Goal: Transaction & Acquisition: Purchase product/service

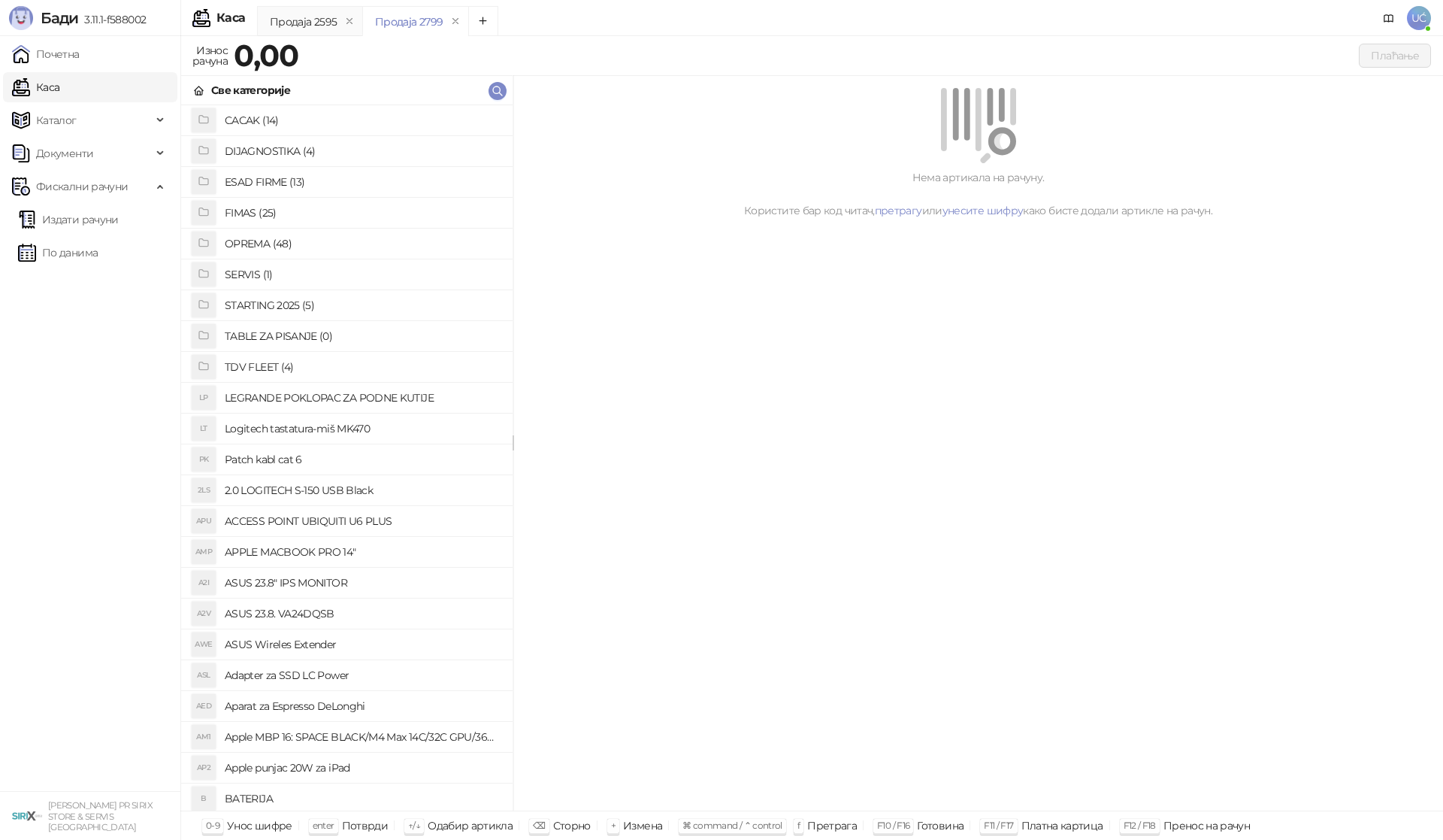
click at [406, 233] on h4 "OPREMA (48)" at bounding box center [363, 244] width 276 height 24
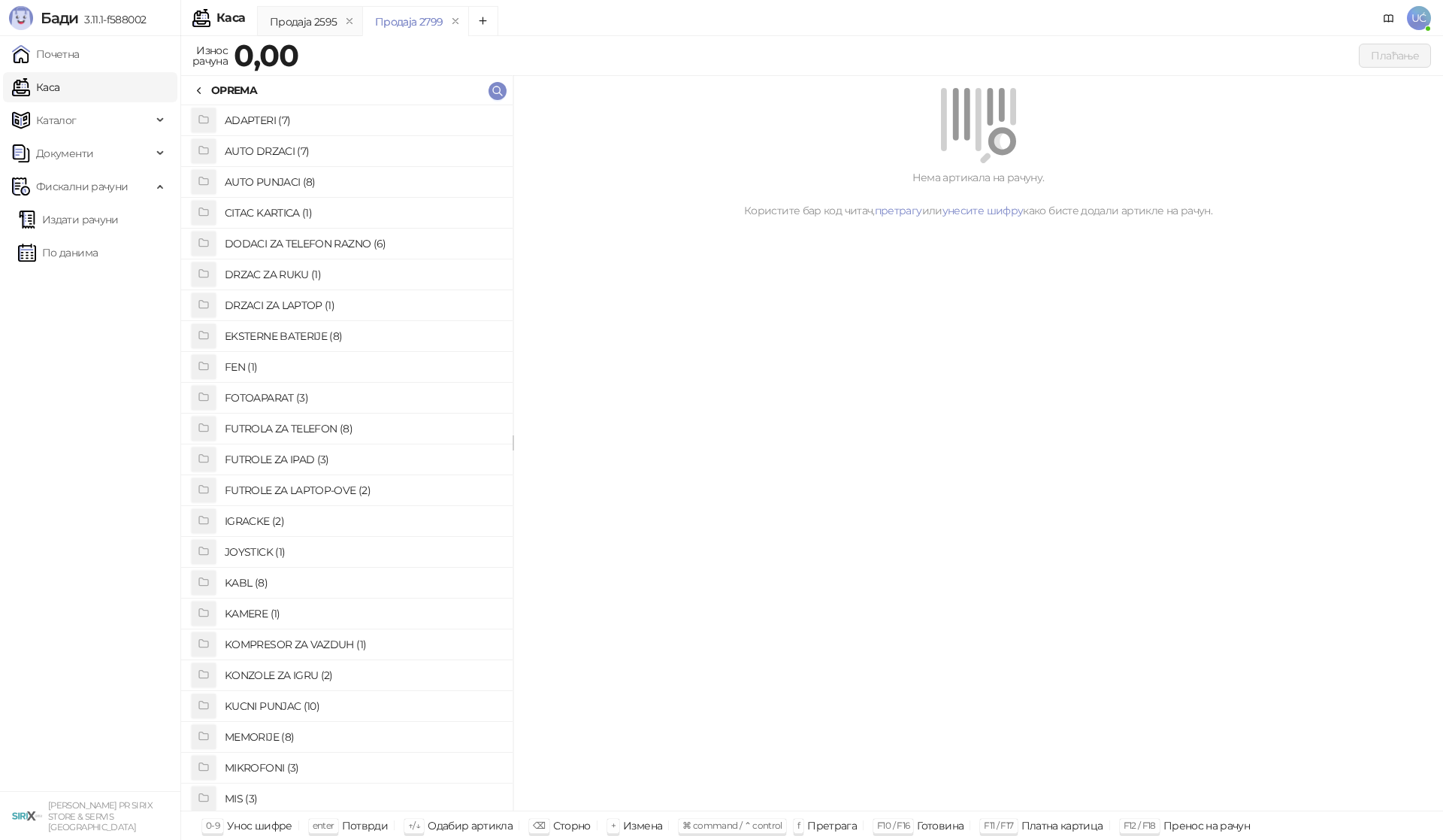
click at [334, 141] on h4 "AUTO DRZACI (7)" at bounding box center [363, 151] width 276 height 24
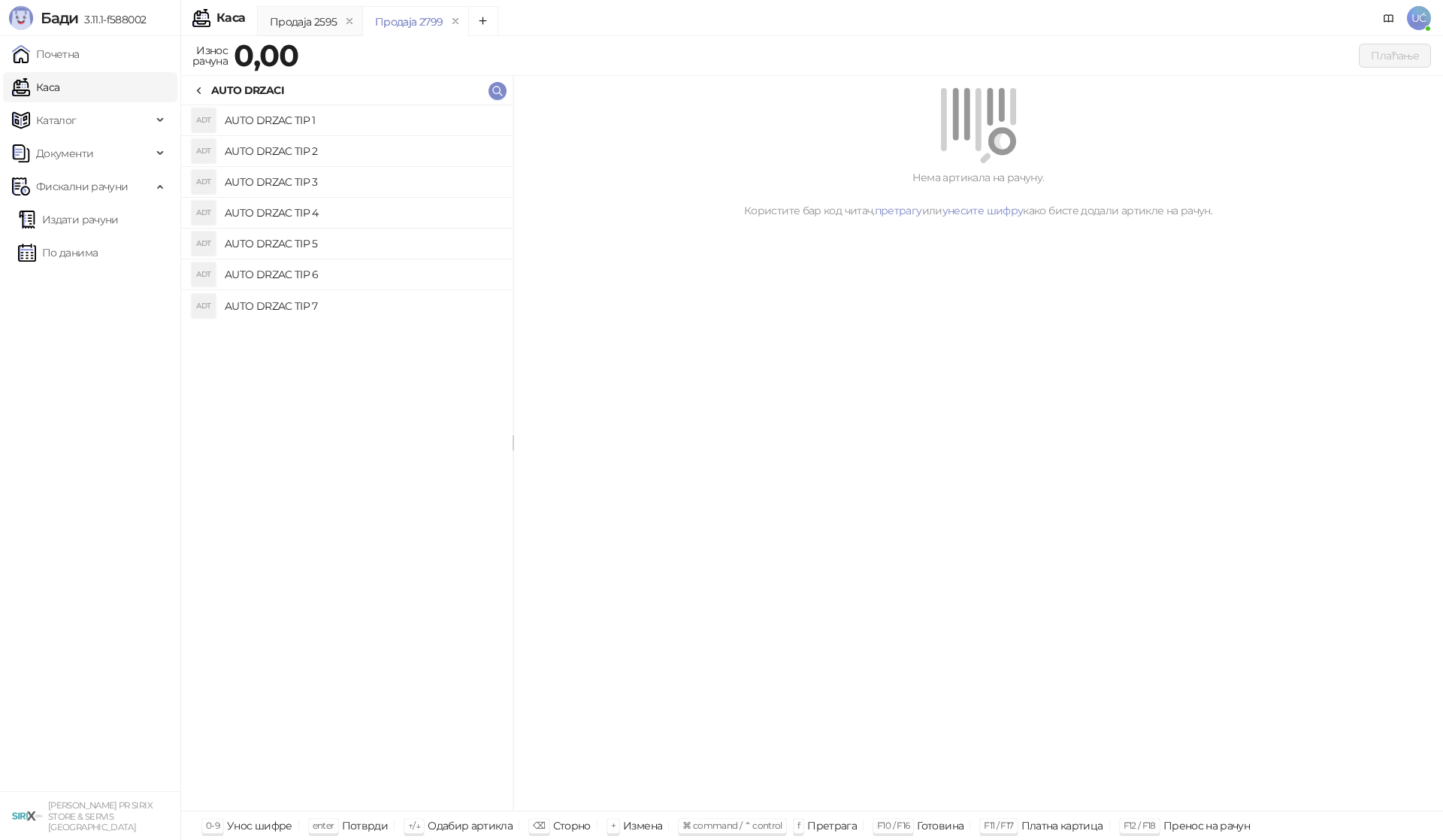
click at [366, 125] on h4 "AUTO DRZAC TIP 1" at bounding box center [363, 121] width 276 height 24
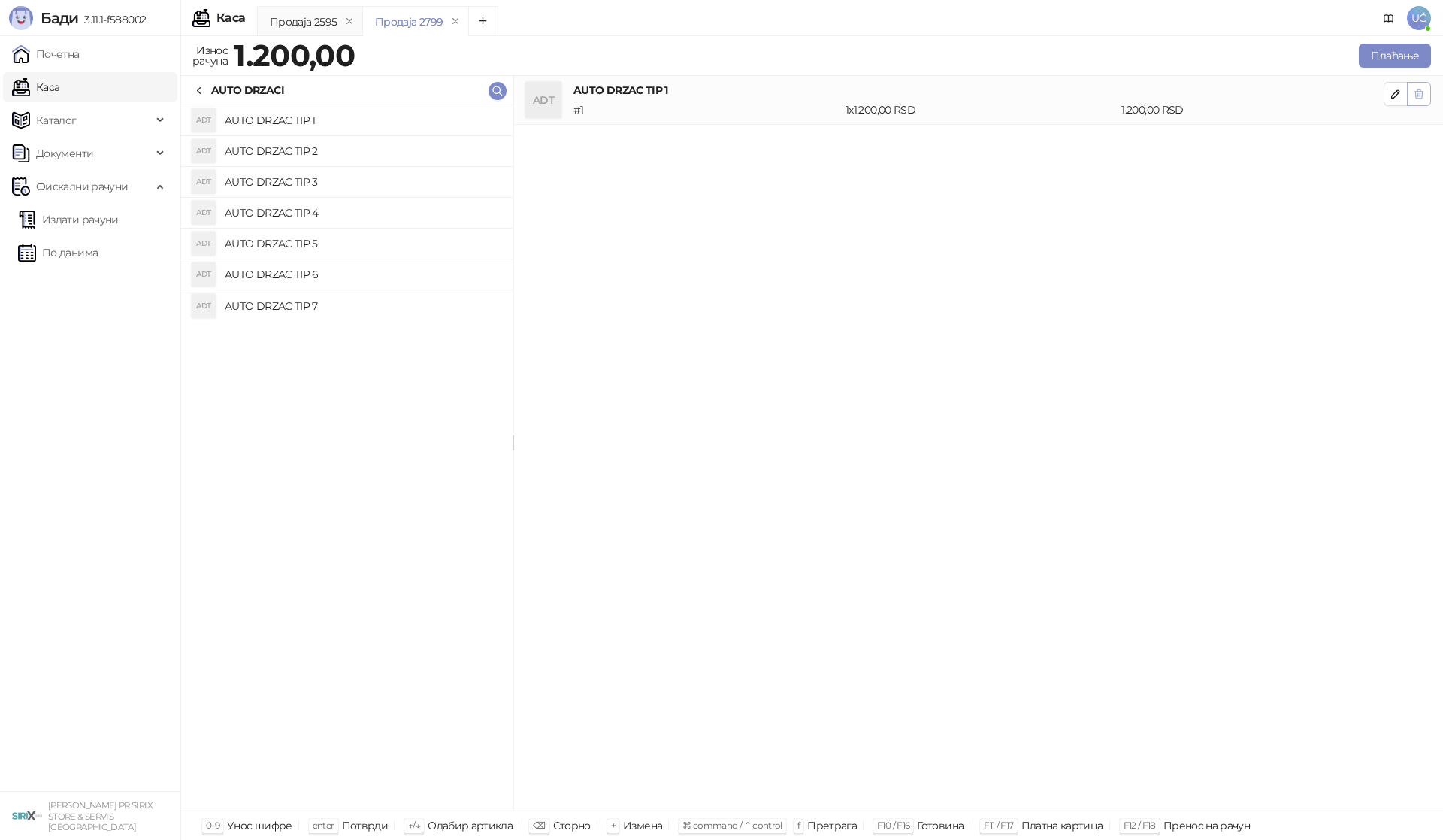
click at [1416, 94] on icon "button" at bounding box center [1420, 94] width 9 height 9
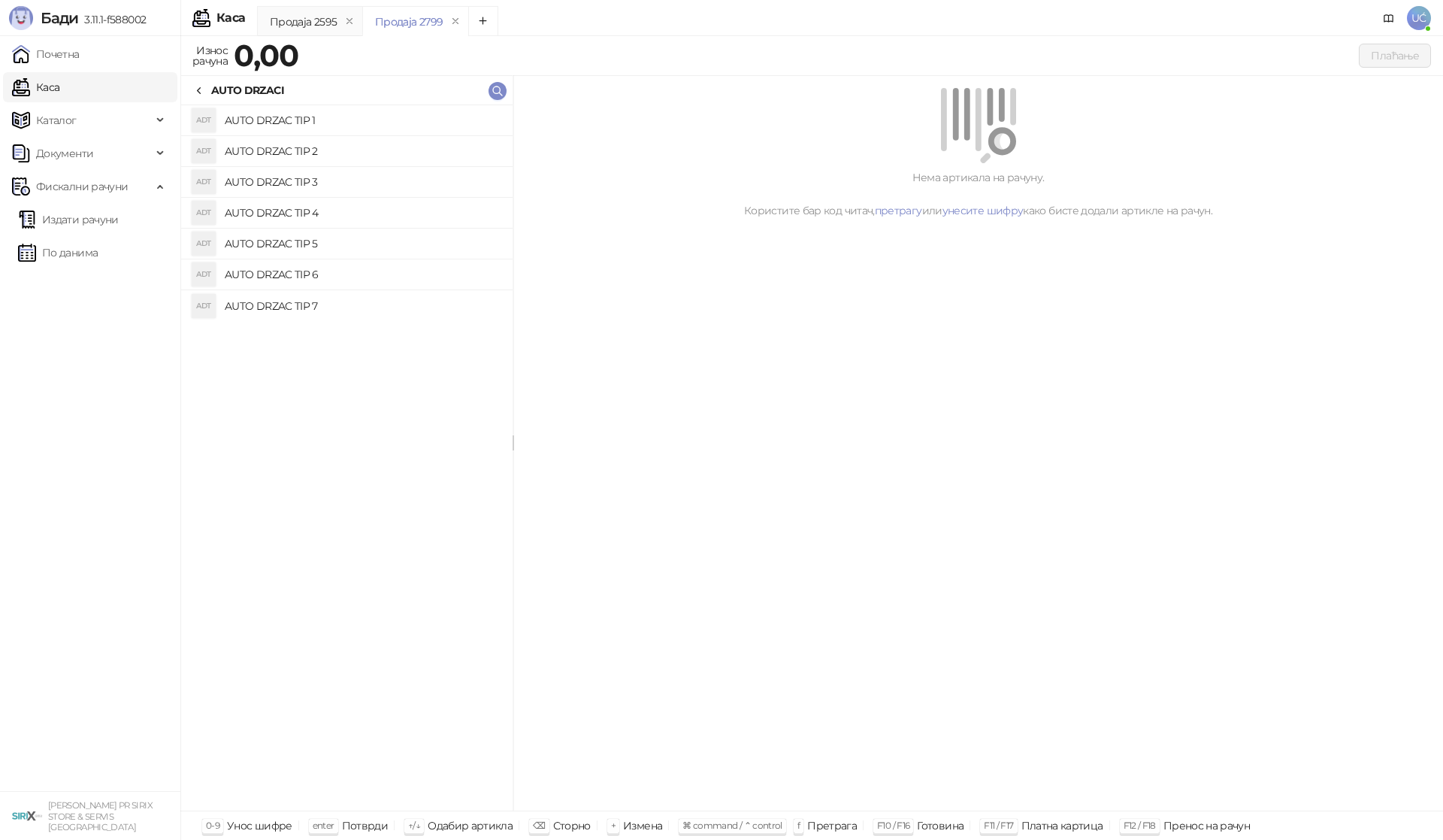
click at [328, 186] on h4 "AUTO DRZAC TIP 3" at bounding box center [363, 182] width 276 height 24
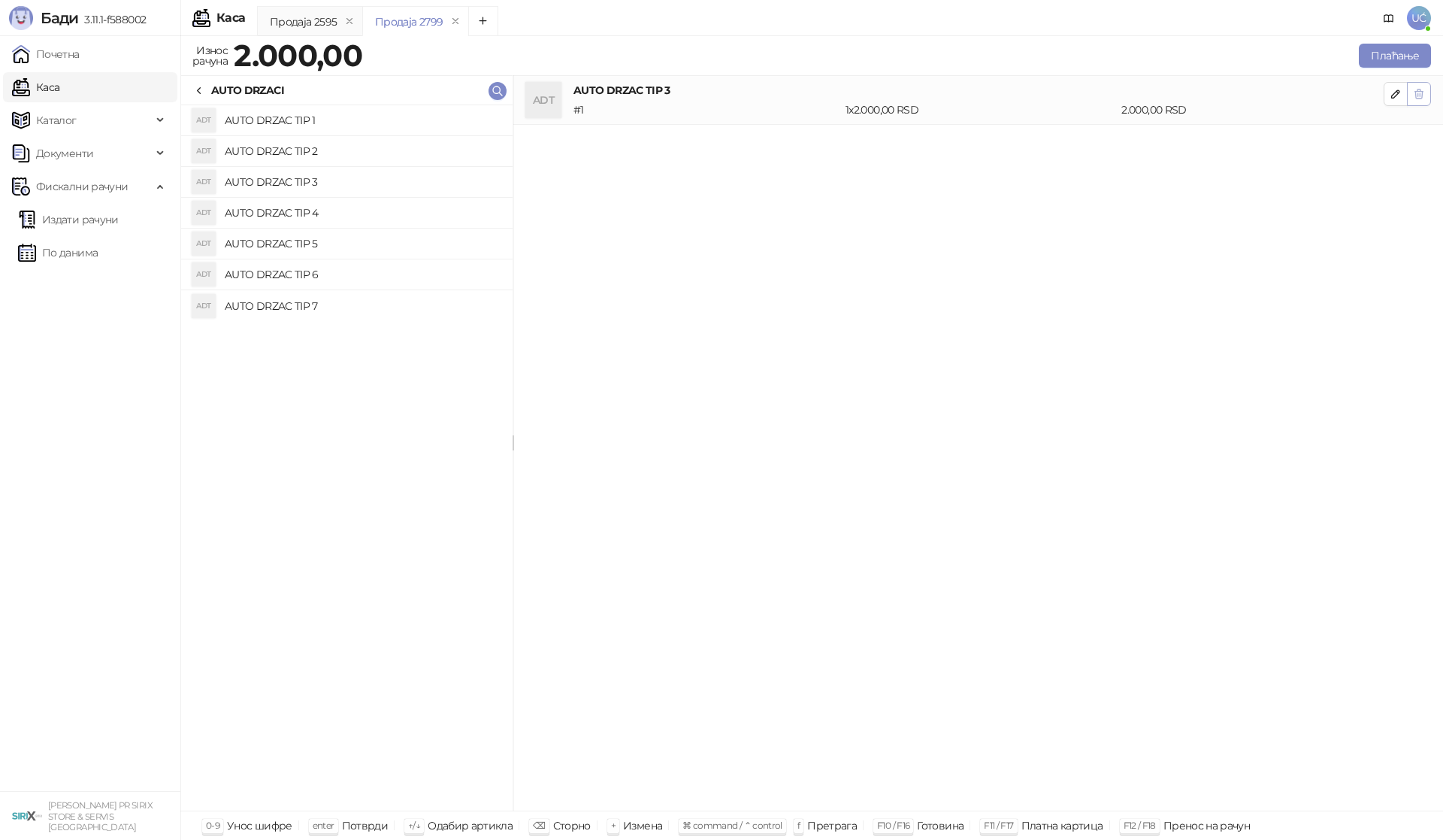
click at [1422, 88] on icon "button" at bounding box center [1419, 94] width 12 height 12
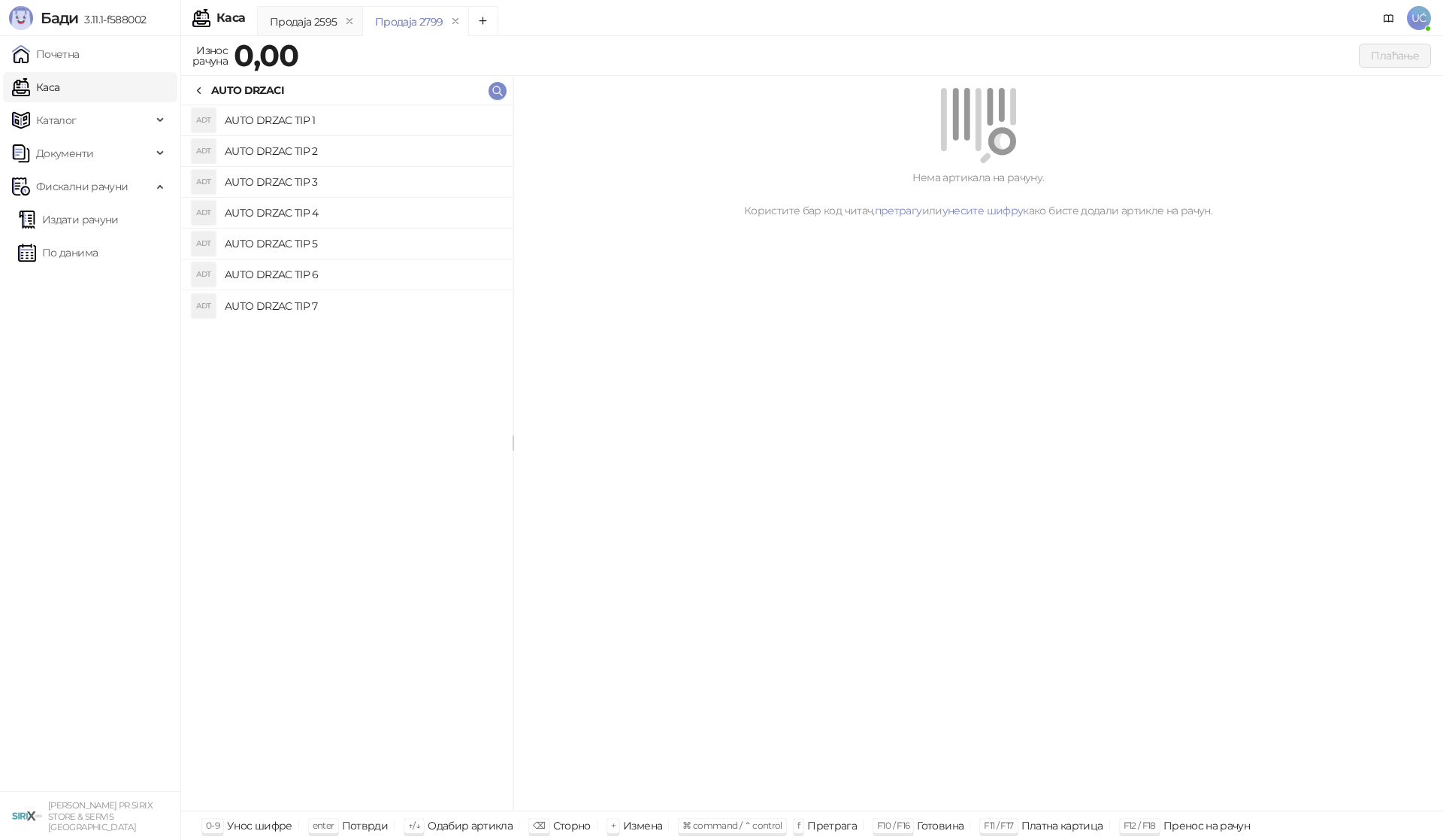
drag, startPoint x: 320, startPoint y: 245, endPoint x: 339, endPoint y: 241, distance: 19.4
click at [320, 245] on h4 "AUTO DRZAC TIP 5" at bounding box center [363, 244] width 276 height 24
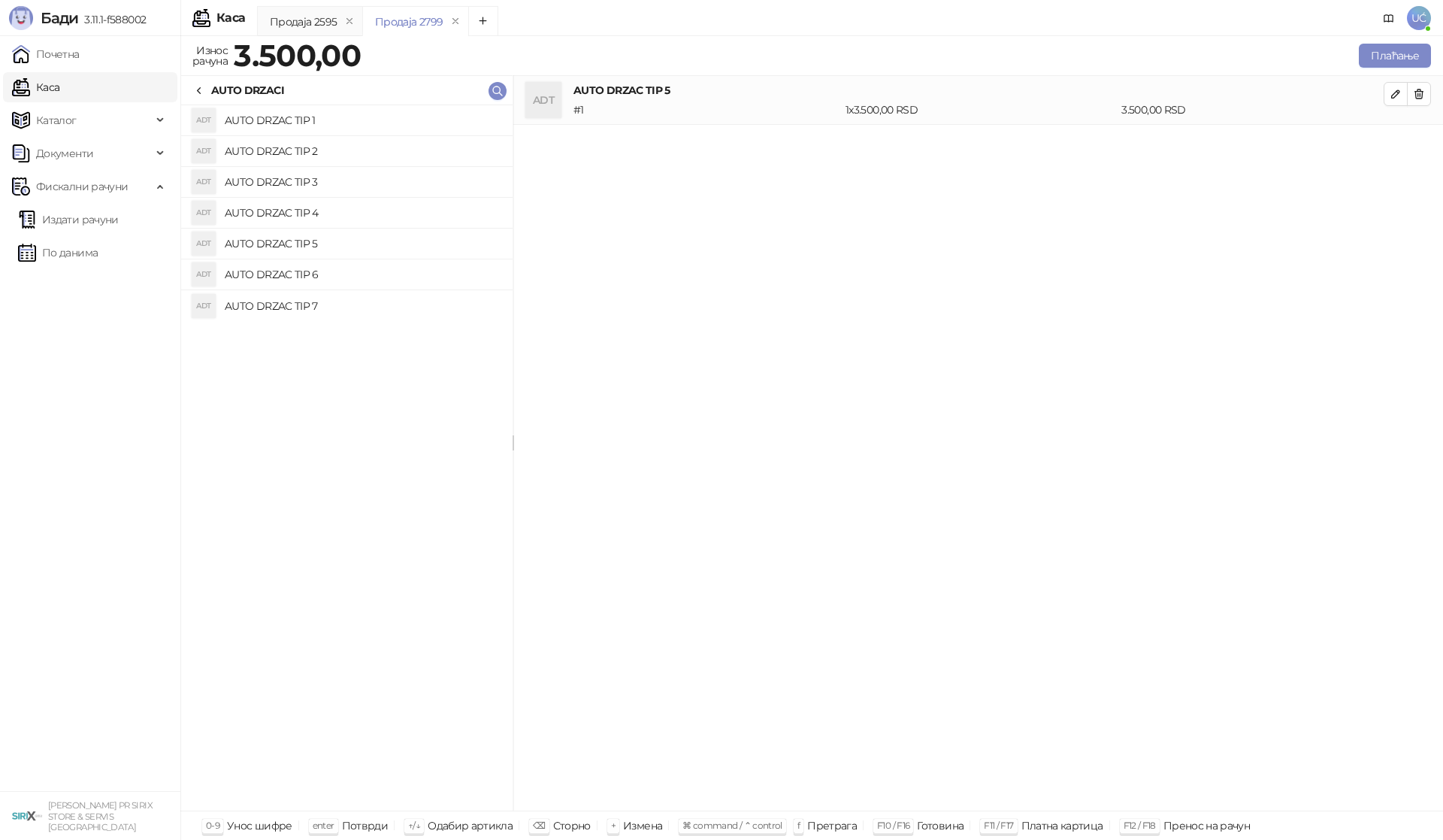
click at [201, 82] on div at bounding box center [199, 90] width 12 height 16
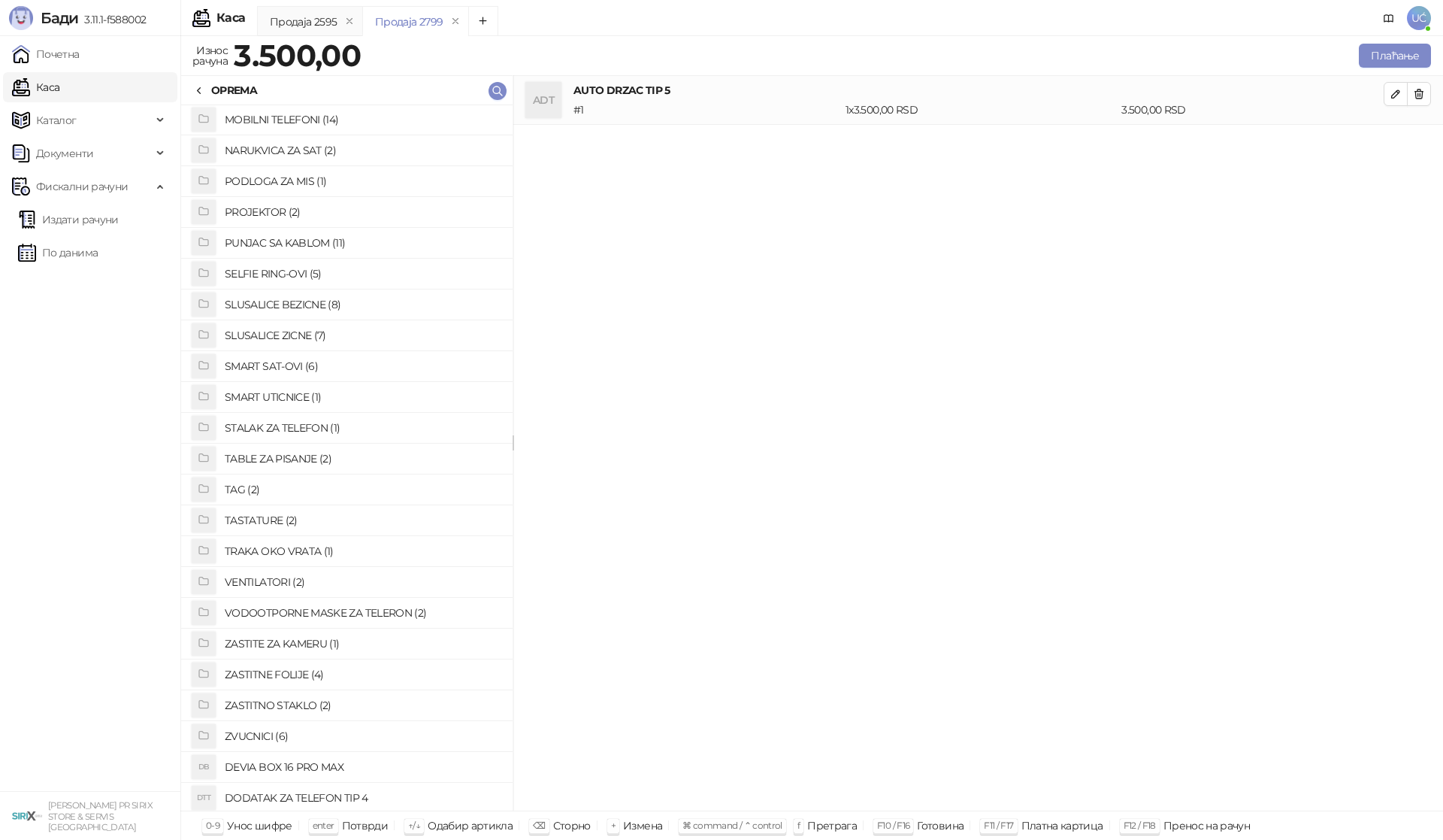
scroll to position [752, 0]
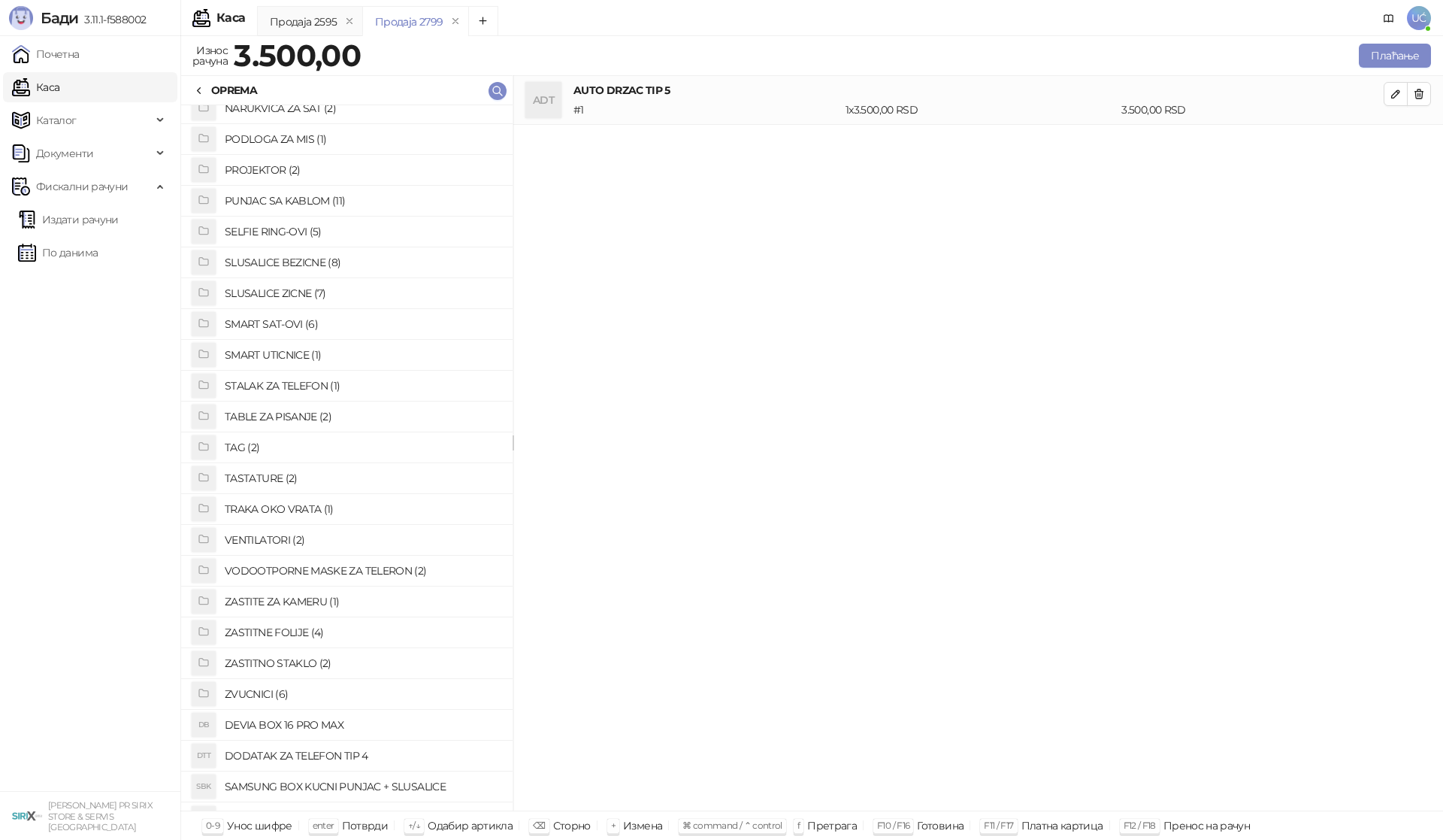
click at [356, 665] on h4 "ZASTITNO STAKLO (2)" at bounding box center [363, 663] width 276 height 24
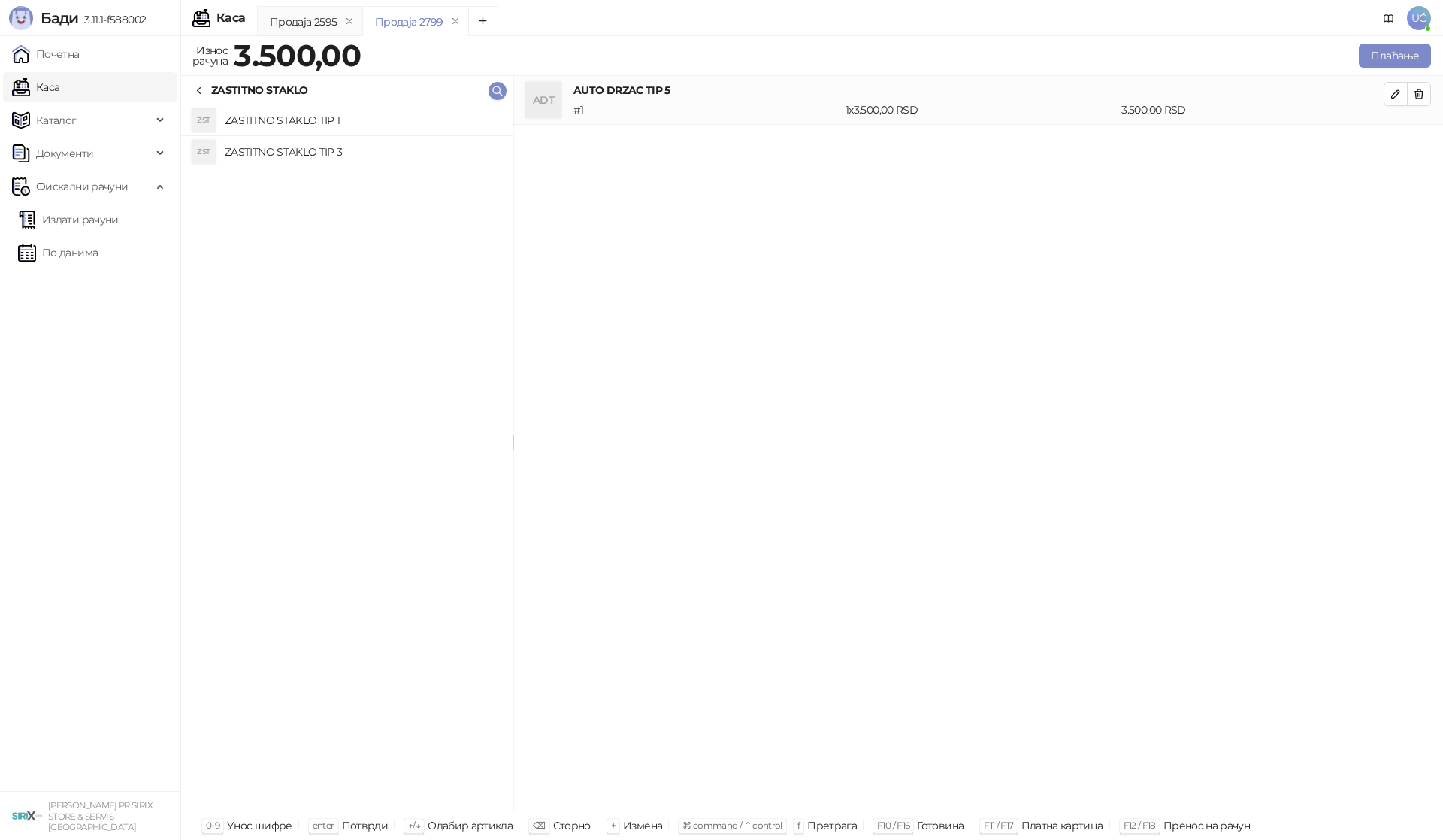
click at [419, 142] on h4 "ZASTITNO STAKLO TIP 3" at bounding box center [363, 151] width 276 height 24
click at [1398, 64] on button "Плаћање" at bounding box center [1395, 56] width 72 height 24
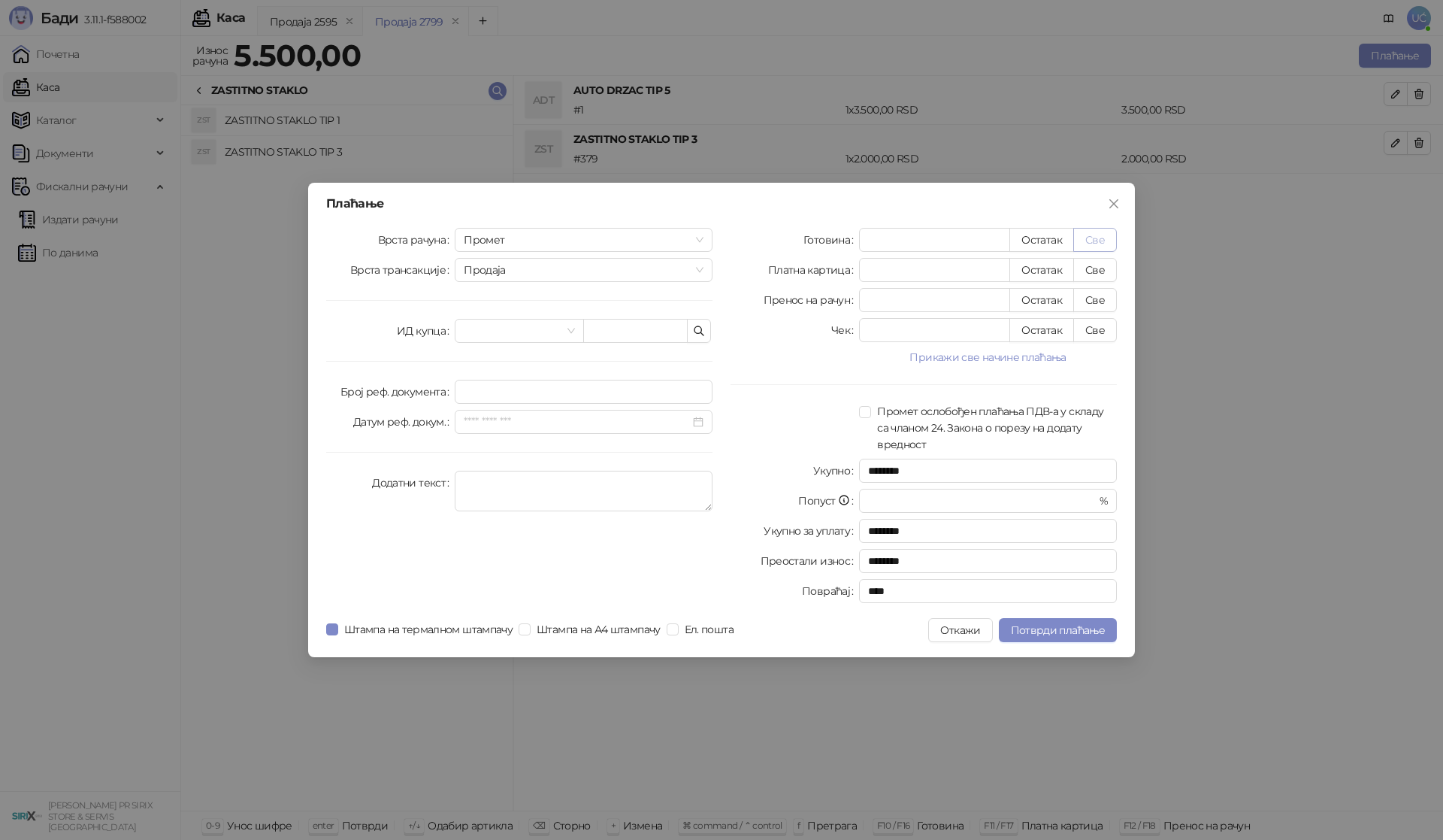
click at [1101, 238] on button "Све" at bounding box center [1095, 240] width 44 height 24
type input "****"
click at [1094, 636] on button "Потврди плаћање" at bounding box center [1058, 630] width 118 height 24
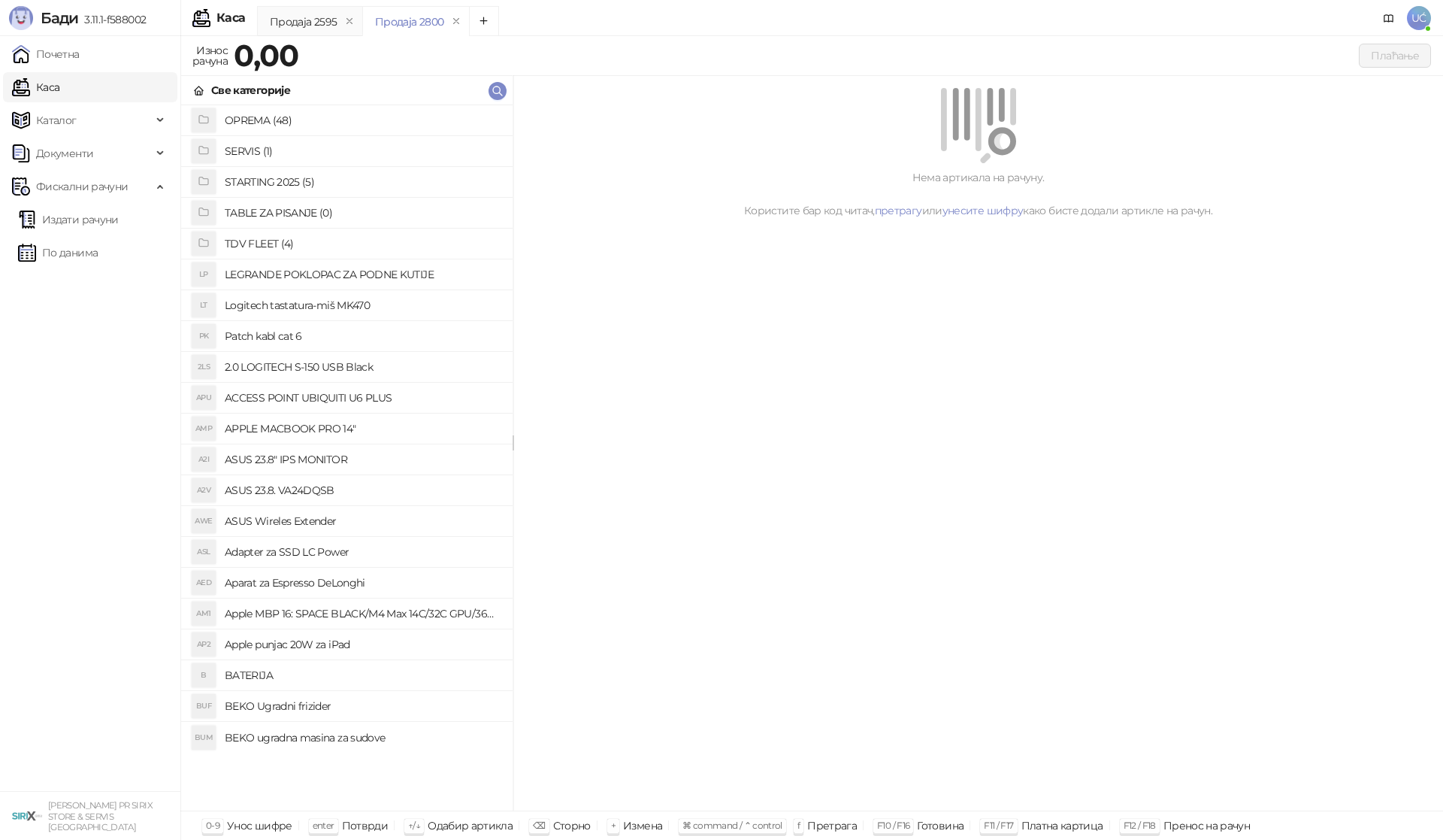
scroll to position [0, 0]
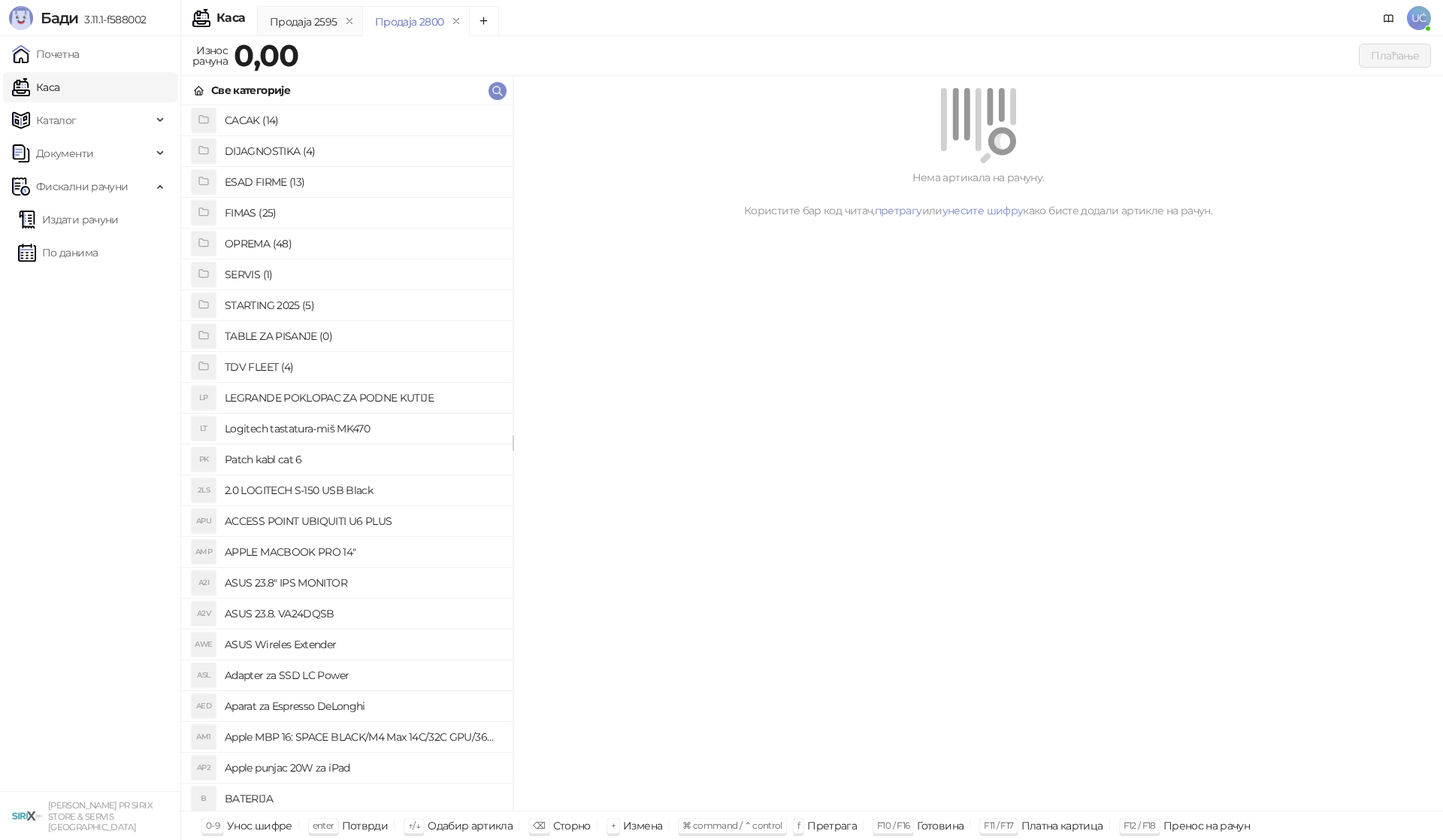
click at [336, 240] on h4 "OPREMA (48)" at bounding box center [363, 244] width 276 height 24
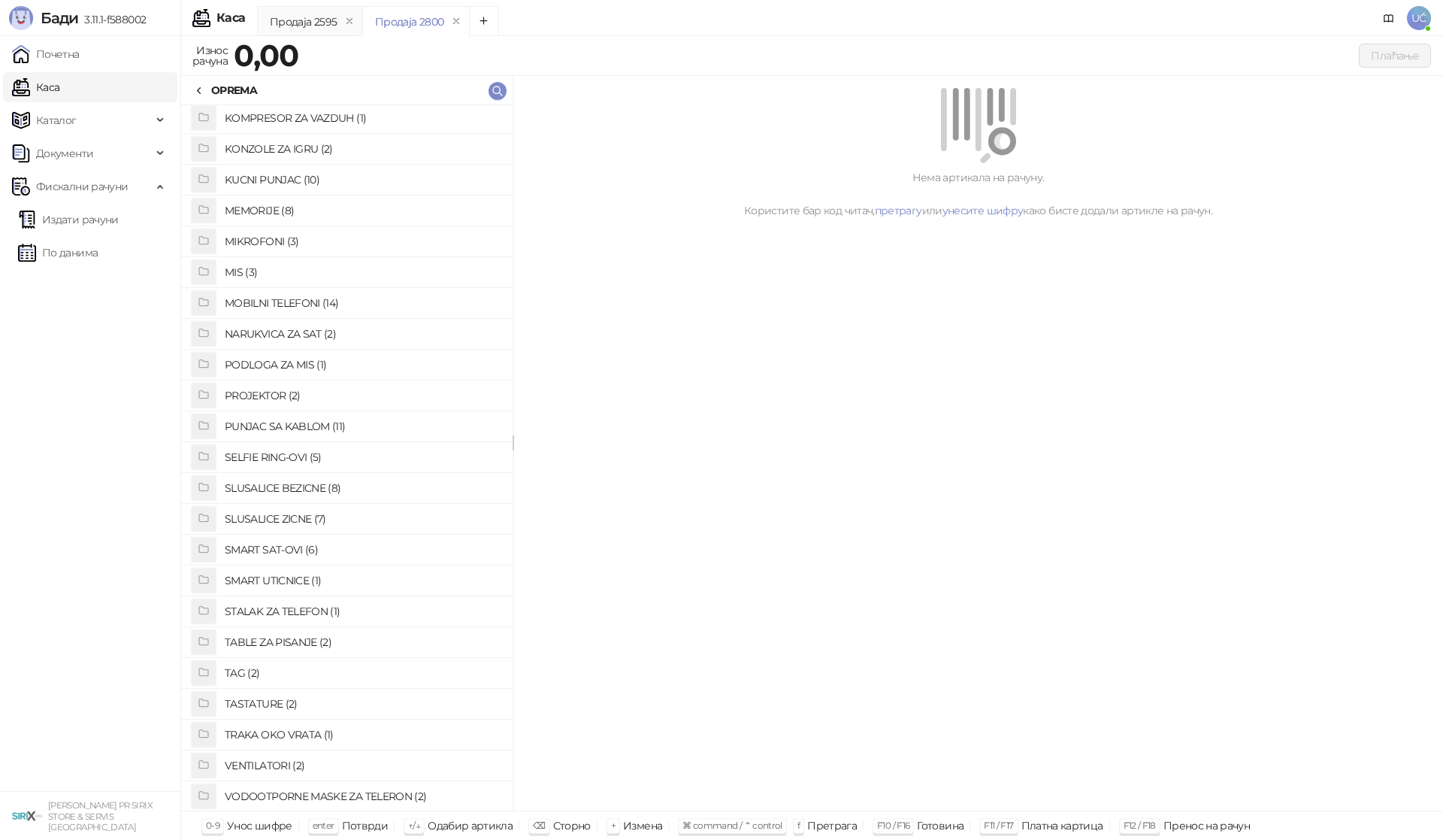
scroll to position [774, 0]
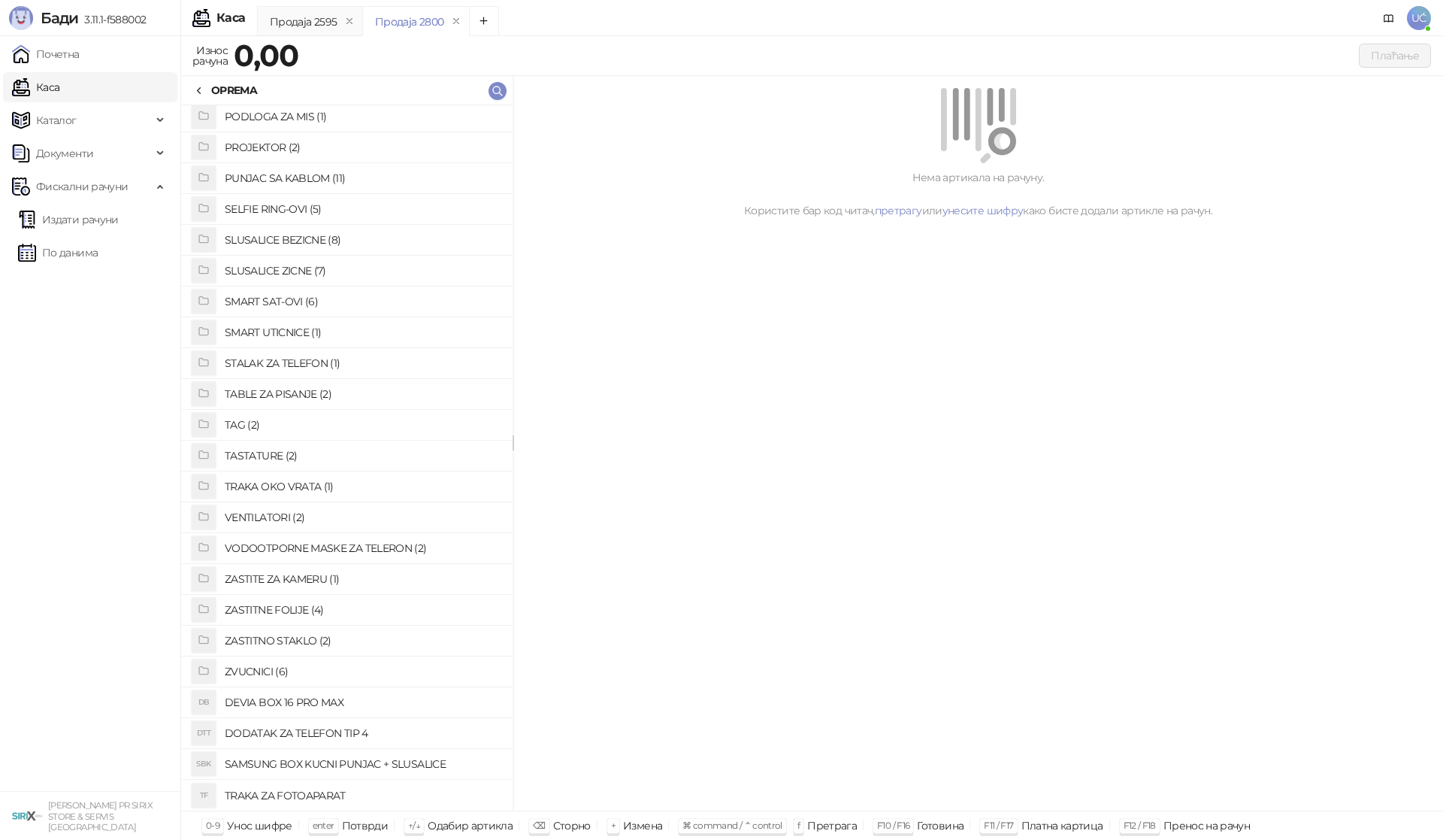
click at [328, 273] on h4 "SLUSALICE ZICNE (7)" at bounding box center [363, 270] width 276 height 24
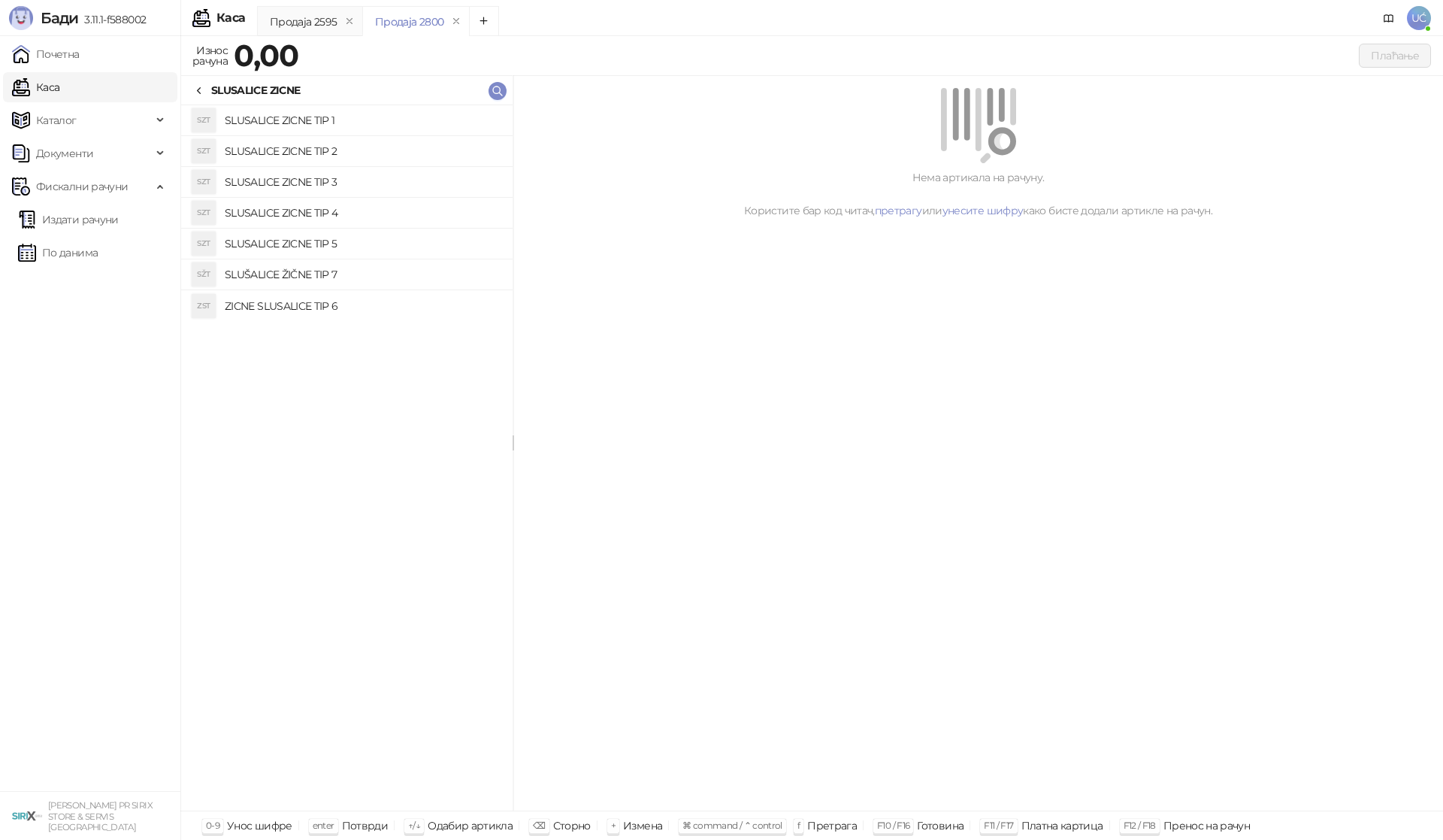
click at [371, 273] on h4 "SLUŠALICE ŽIČNE TIP 7" at bounding box center [363, 275] width 276 height 24
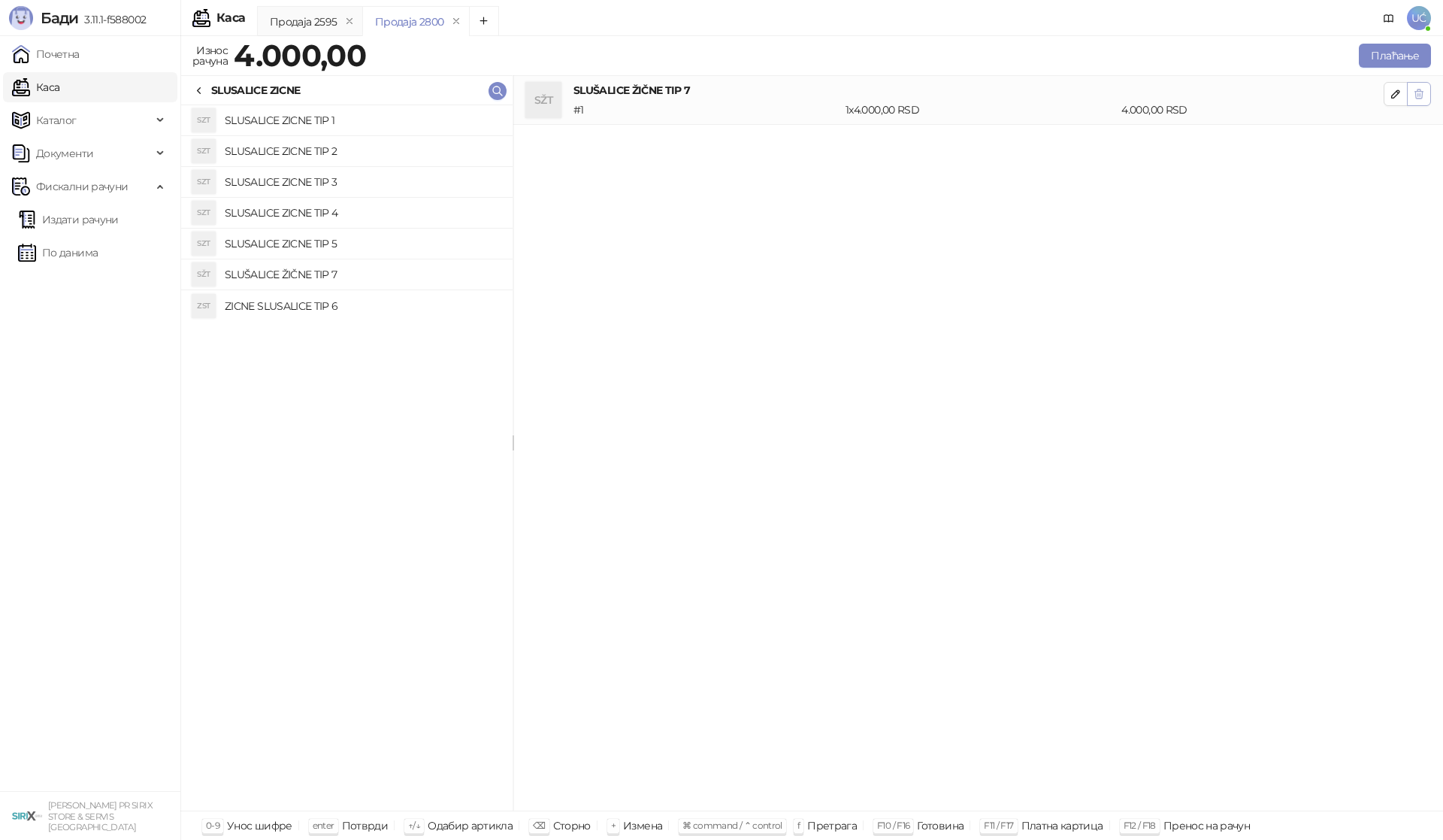
click at [1422, 93] on icon "button" at bounding box center [1420, 94] width 9 height 9
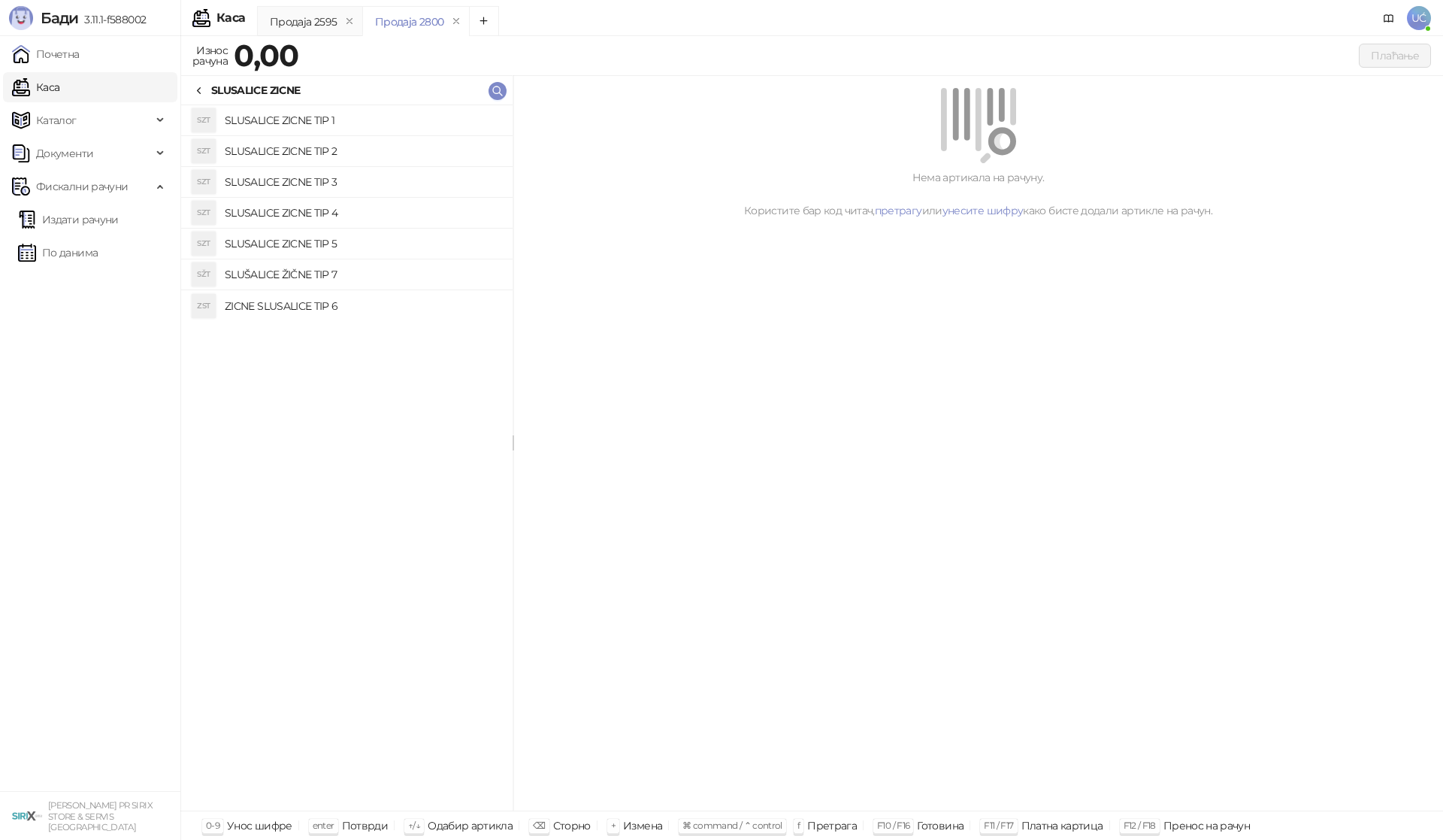
click at [322, 224] on h4 "SLUSALICE ZICNE TIP 4" at bounding box center [363, 213] width 276 height 24
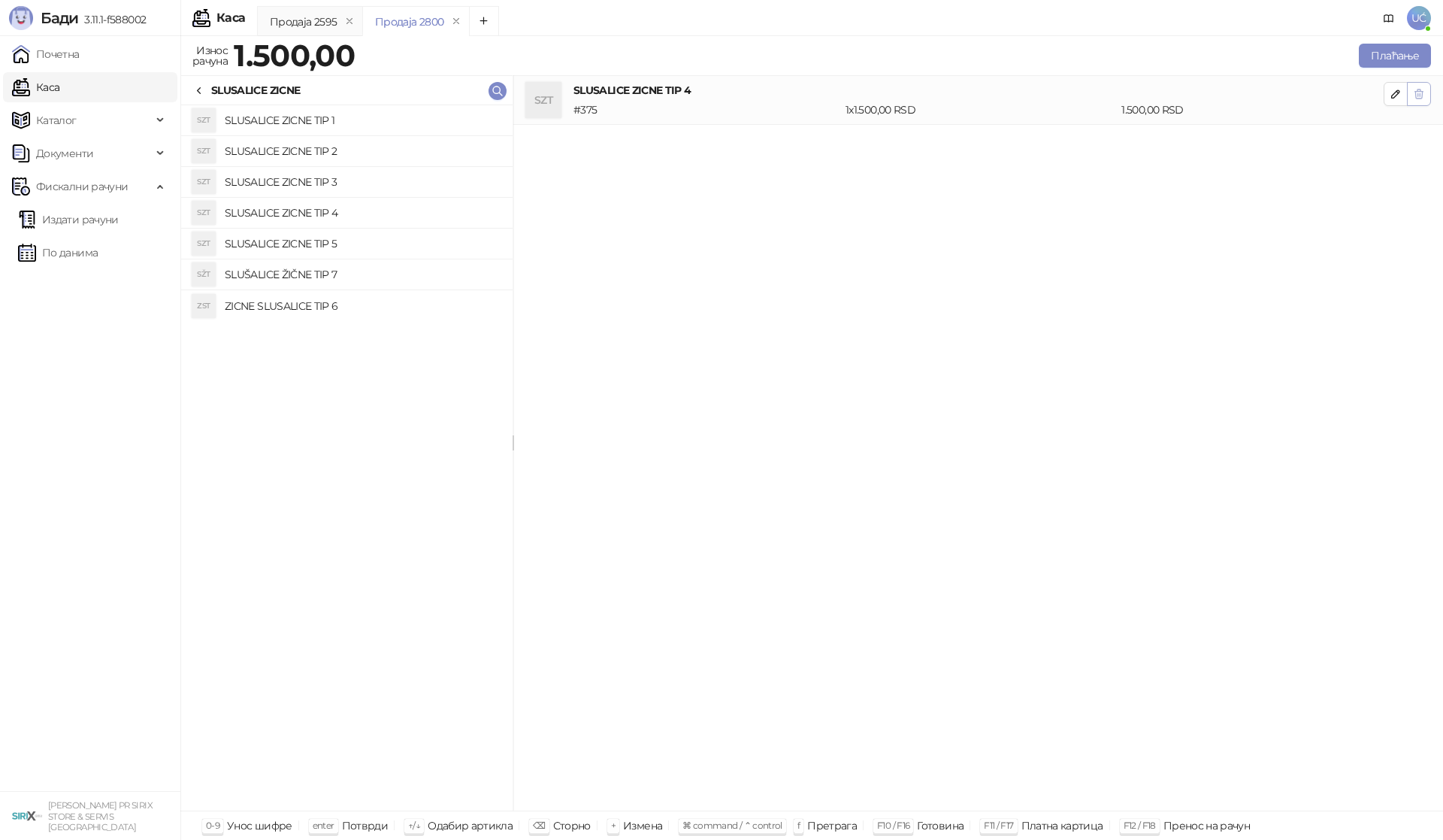
click at [1422, 101] on span "button" at bounding box center [1419, 93] width 12 height 15
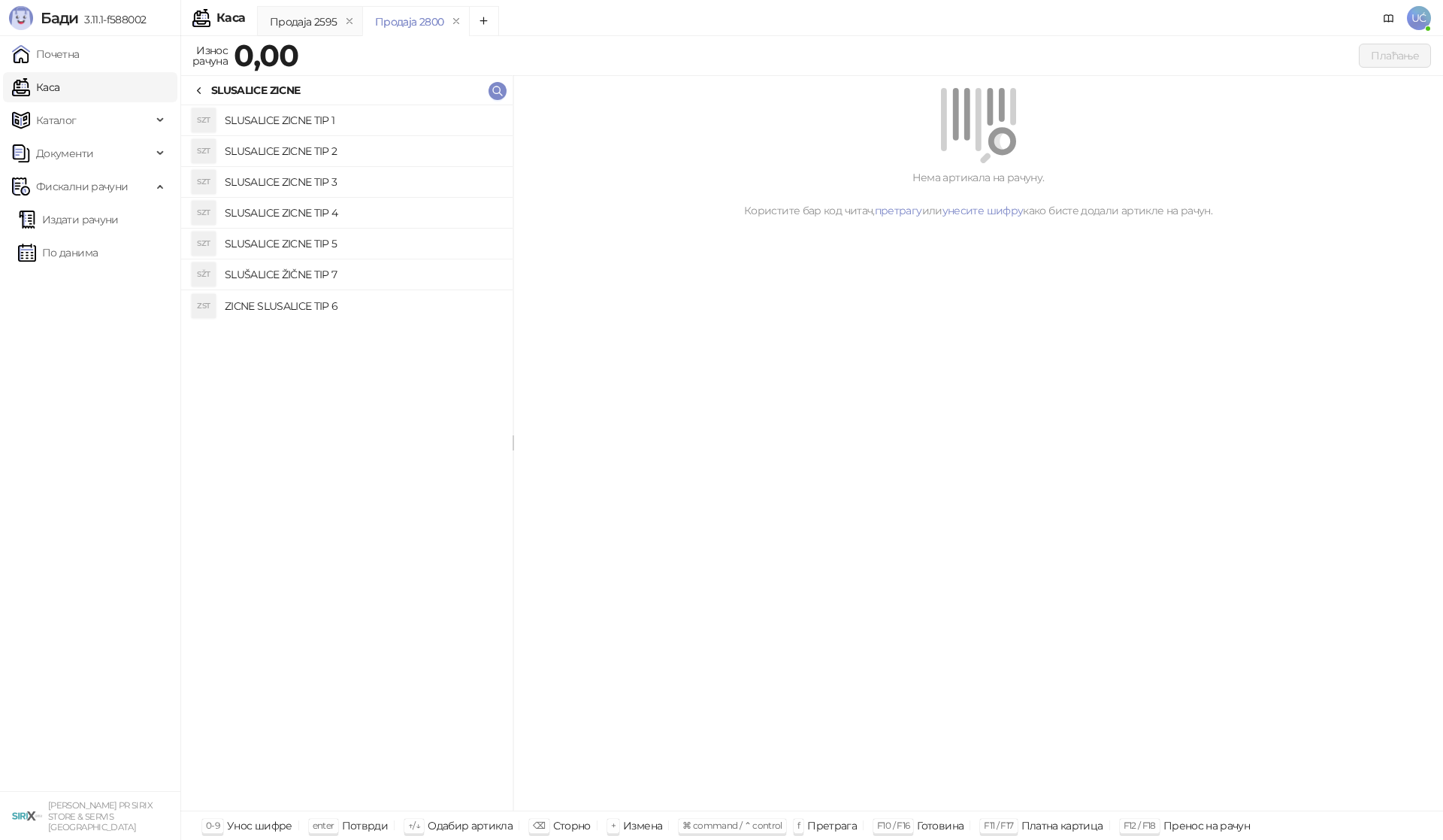
click at [395, 233] on h4 "SLUSALICE ZICNE TIP 5" at bounding box center [363, 244] width 276 height 24
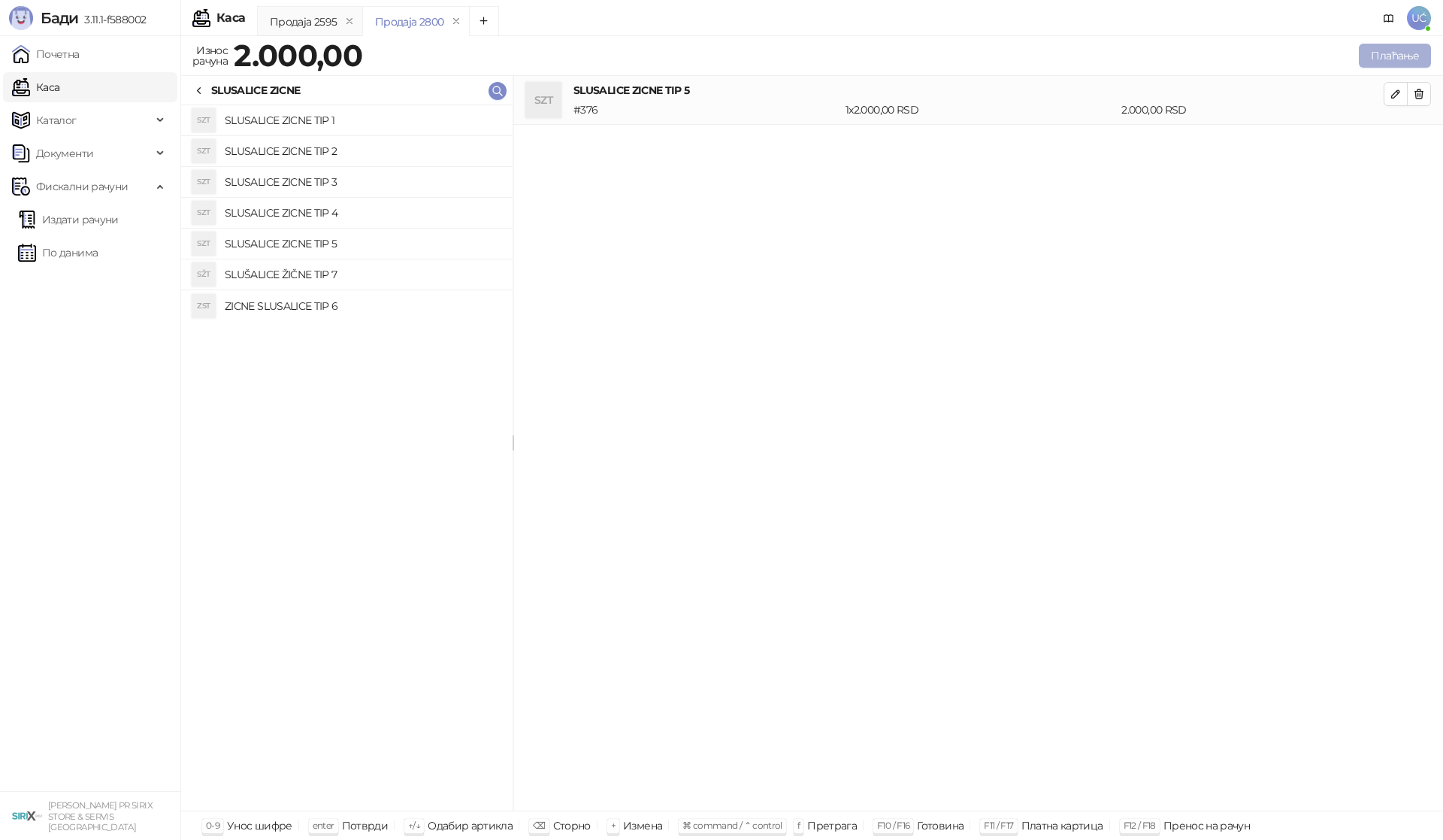
click at [1396, 58] on button "Плаћање" at bounding box center [1395, 56] width 72 height 24
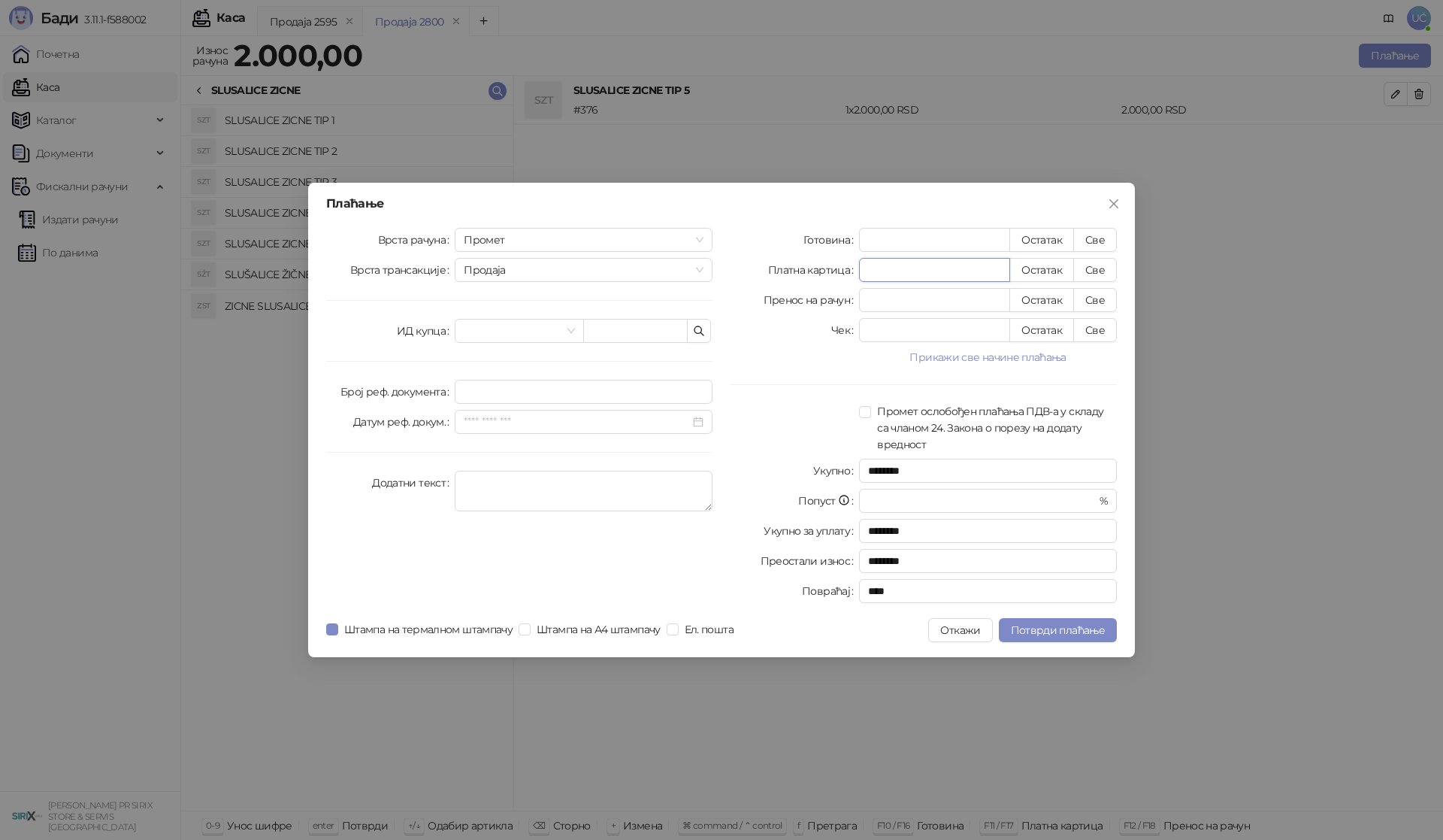
click at [887, 258] on input "*" at bounding box center [934, 269] width 150 height 22
type input "*"
type input "********"
type input "**"
type input "********"
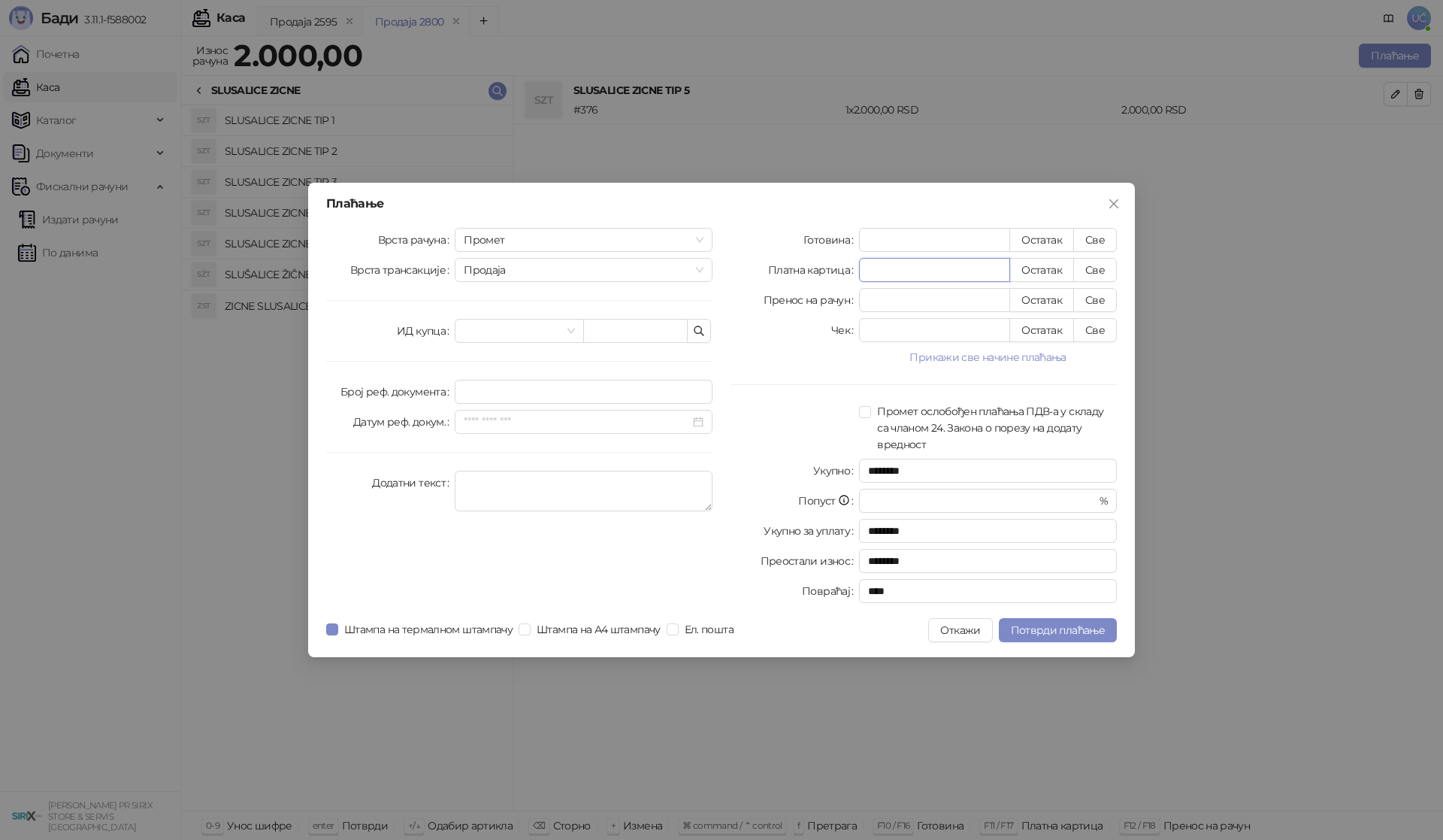
type input "***"
type input "********"
type input "****"
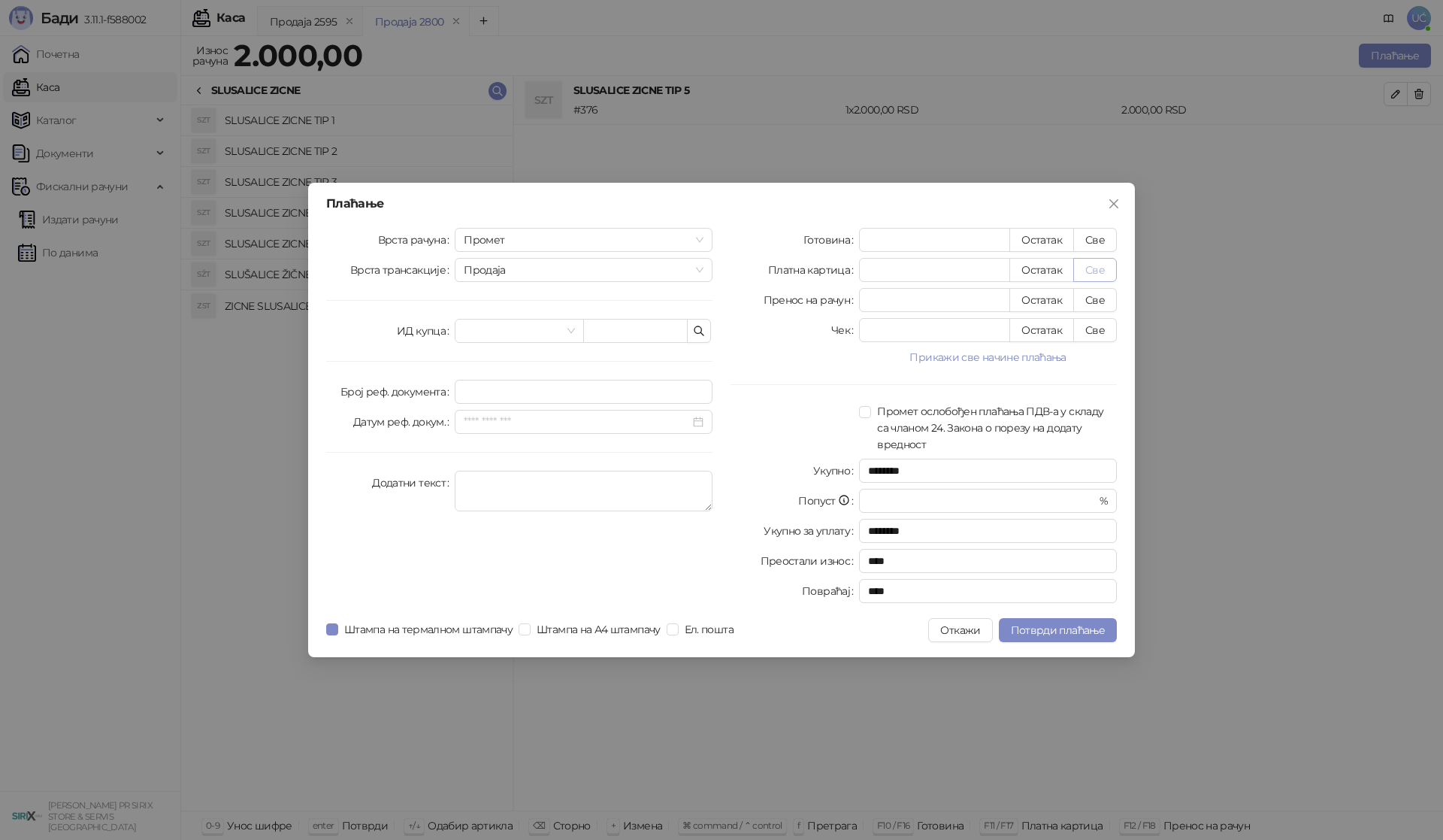
click at [1101, 269] on button "Све" at bounding box center [1095, 269] width 44 height 24
click at [1085, 630] on span "Потврди плаћање" at bounding box center [1058, 630] width 94 height 14
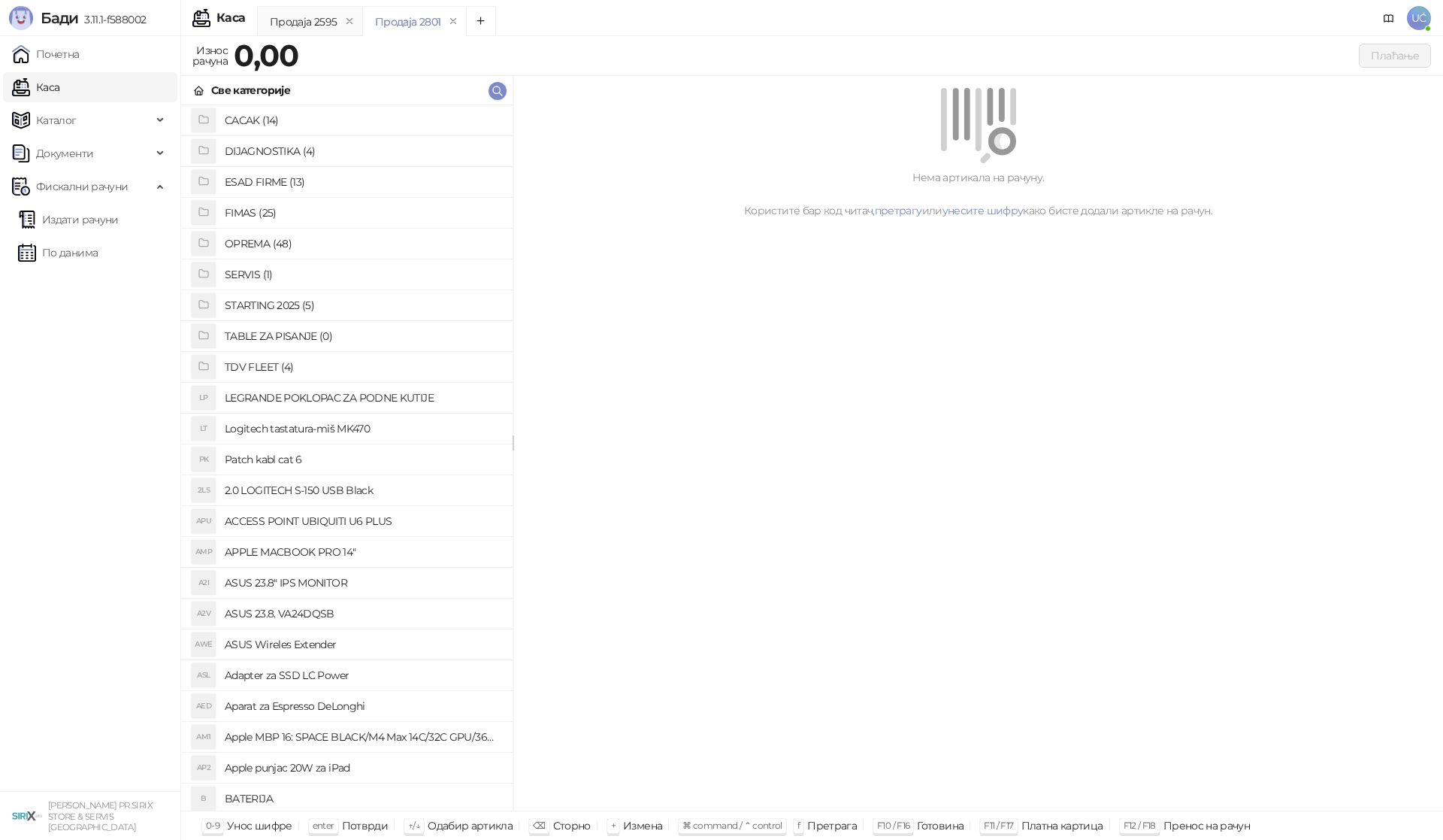
click at [257, 245] on h4 "OPREMA (48)" at bounding box center [363, 244] width 276 height 24
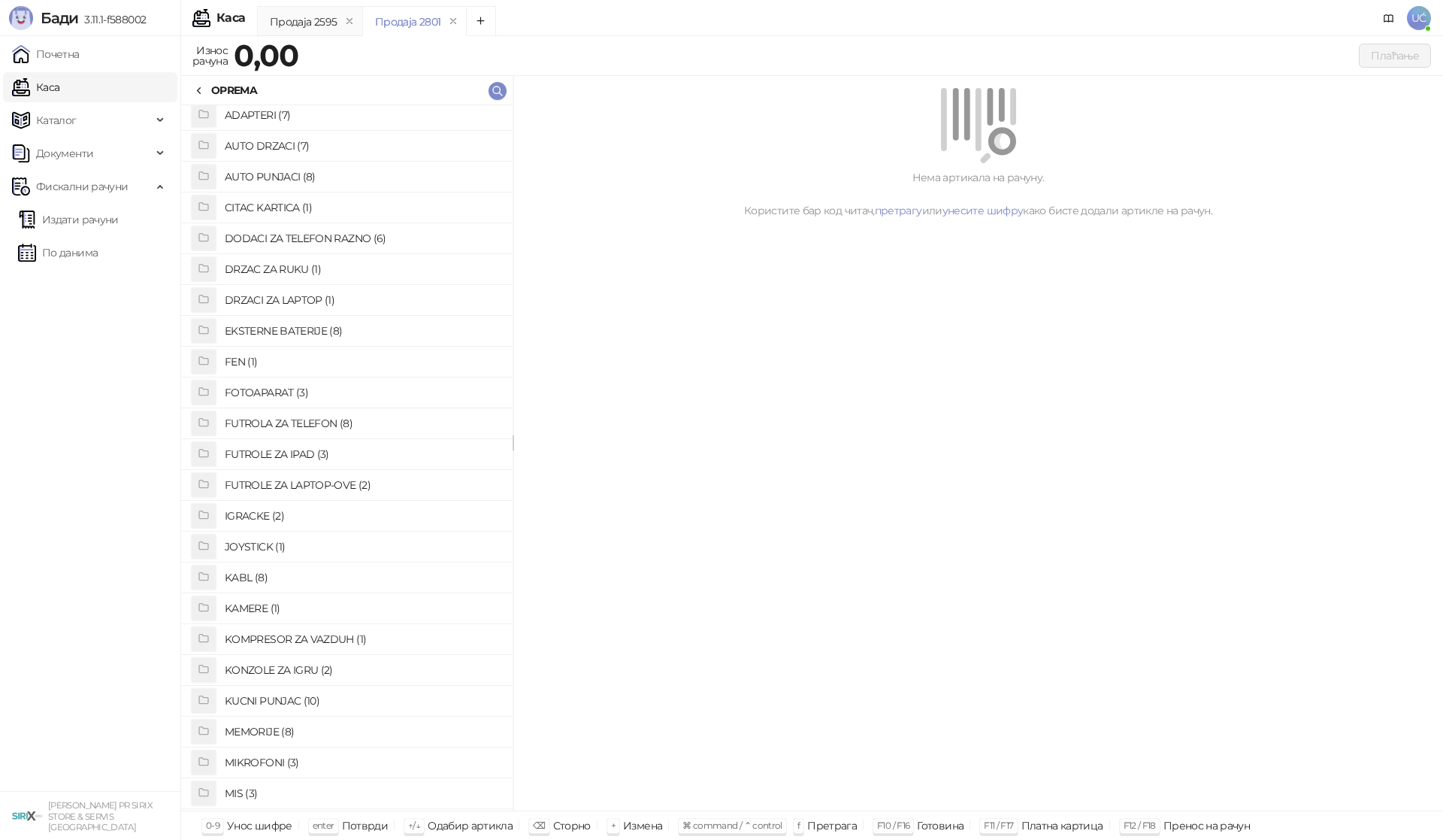
scroll to position [0, 0]
click at [293, 125] on h4 "ADAPTERI (7)" at bounding box center [363, 121] width 276 height 24
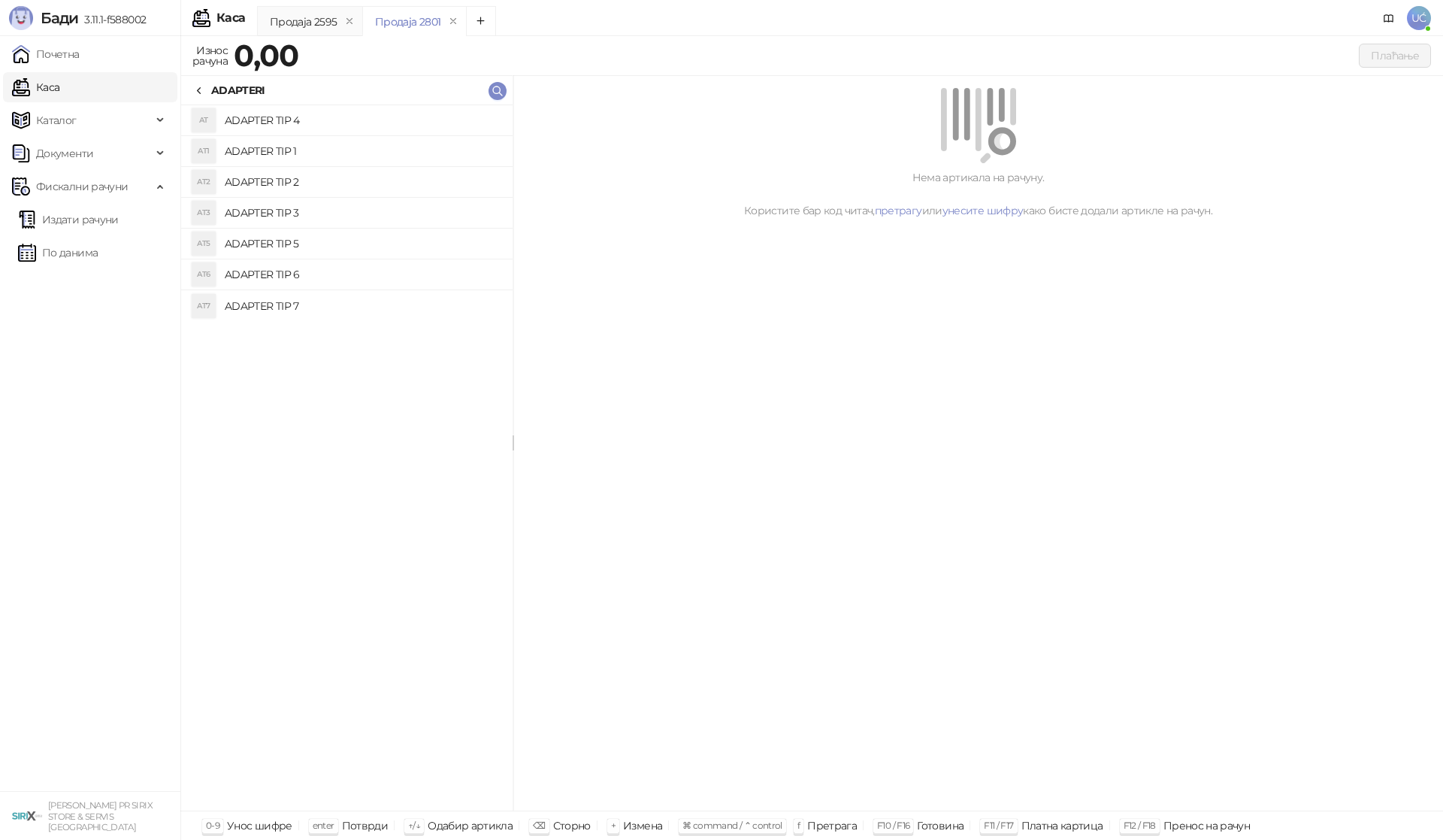
click at [59, 93] on link "Каса" at bounding box center [35, 86] width 47 height 30
click at [199, 92] on icon at bounding box center [199, 91] width 3 height 6
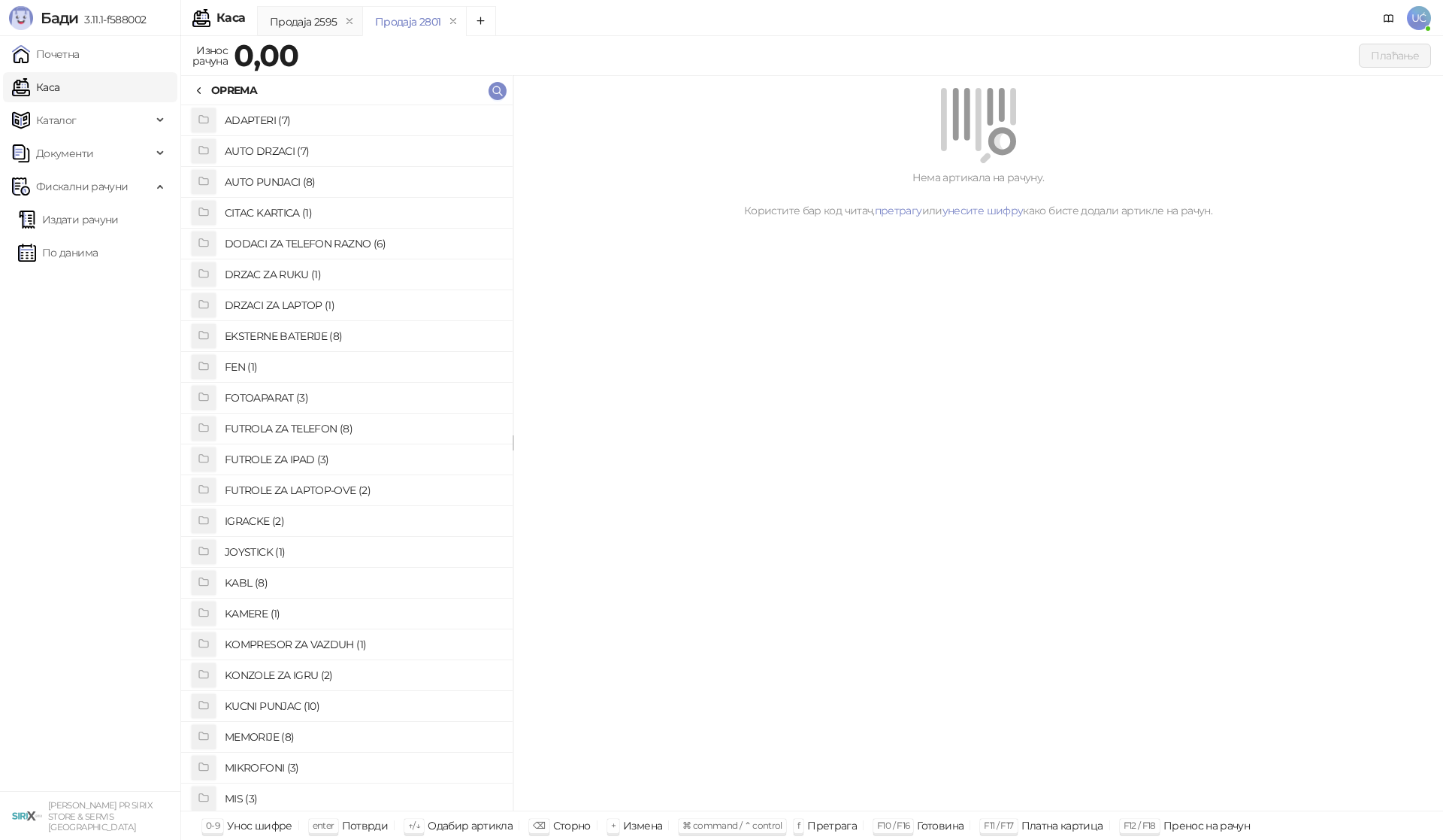
click at [641, 518] on div "Нема артикала на рачуну. Користите бар код читач, претрагу или унесите шифру ка…" at bounding box center [978, 443] width 930 height 735
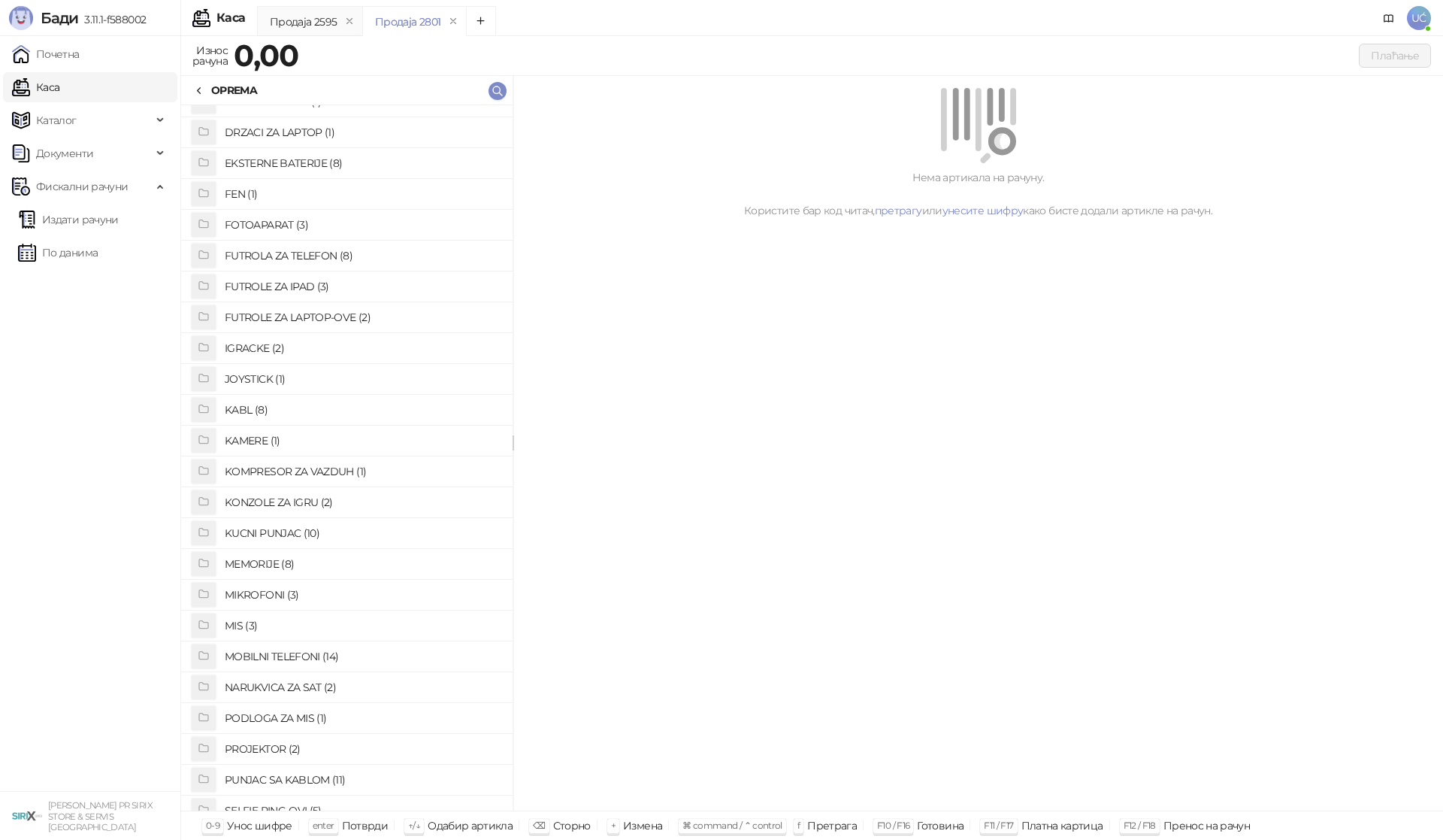
scroll to position [98, 0]
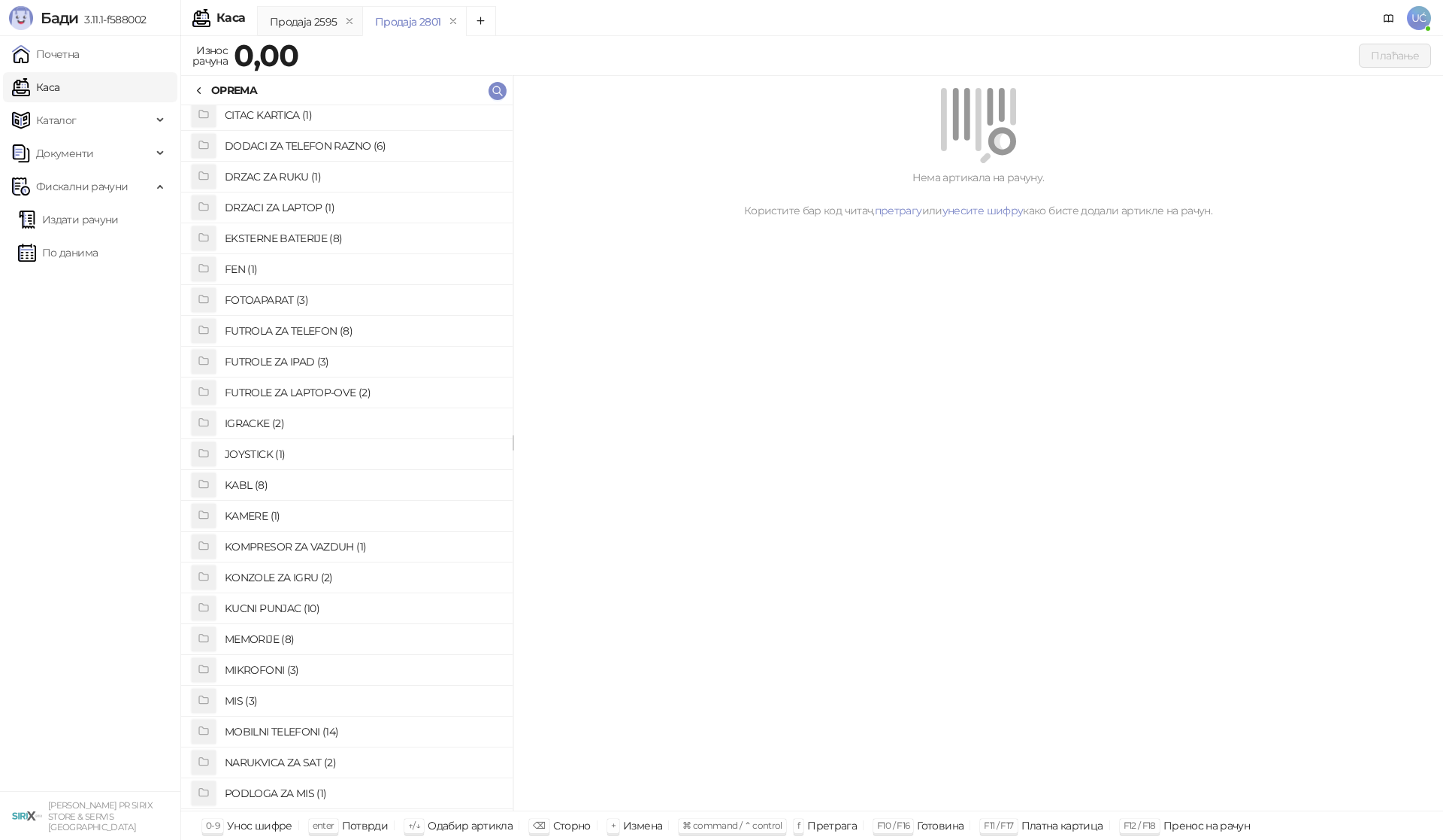
click at [252, 408] on li "IGRACKE (2)" at bounding box center [347, 423] width 332 height 31
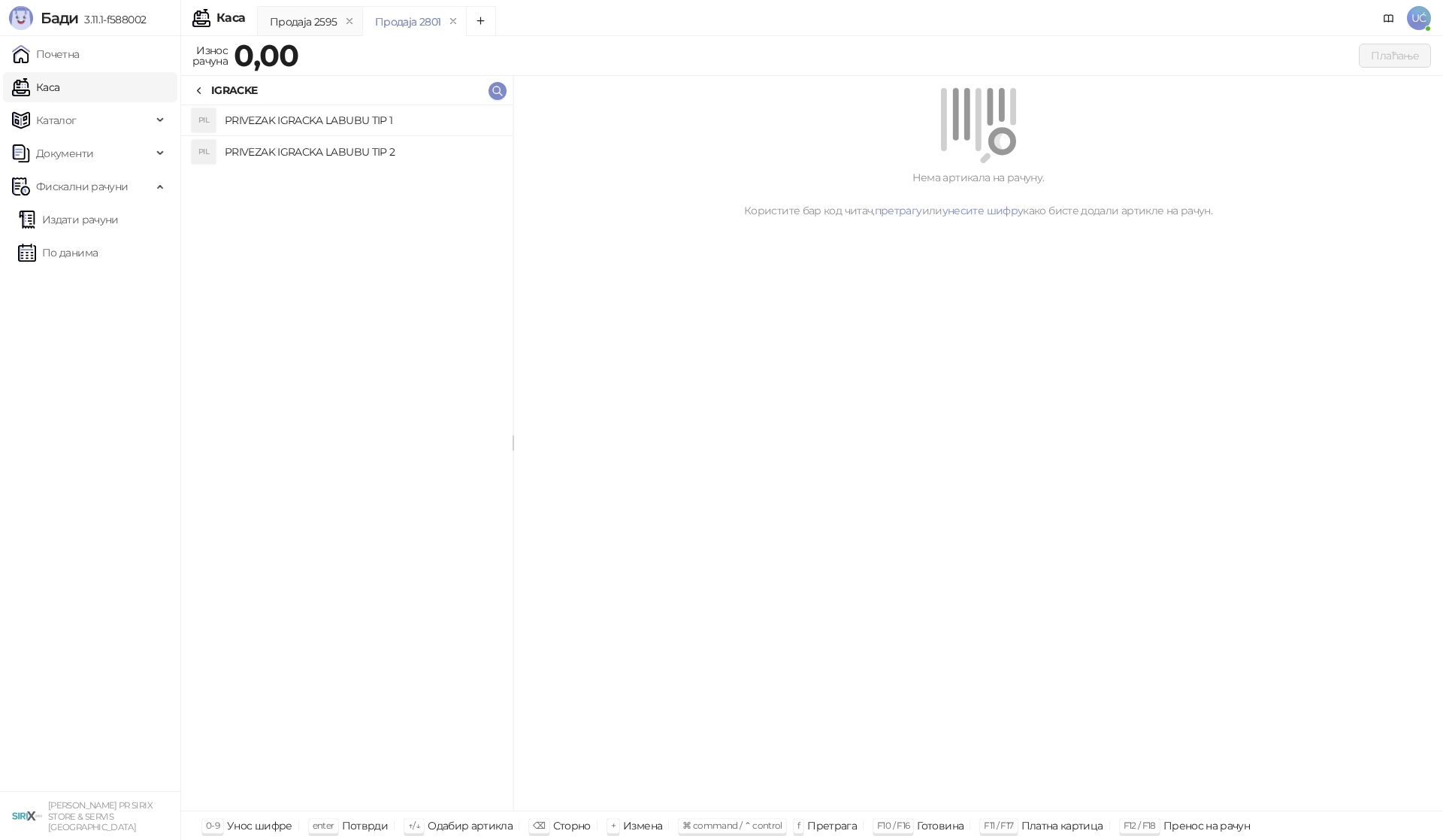
click at [299, 151] on h4 "PRIVEZAK IGRACKA LABUBU TIP 2" at bounding box center [363, 151] width 276 height 24
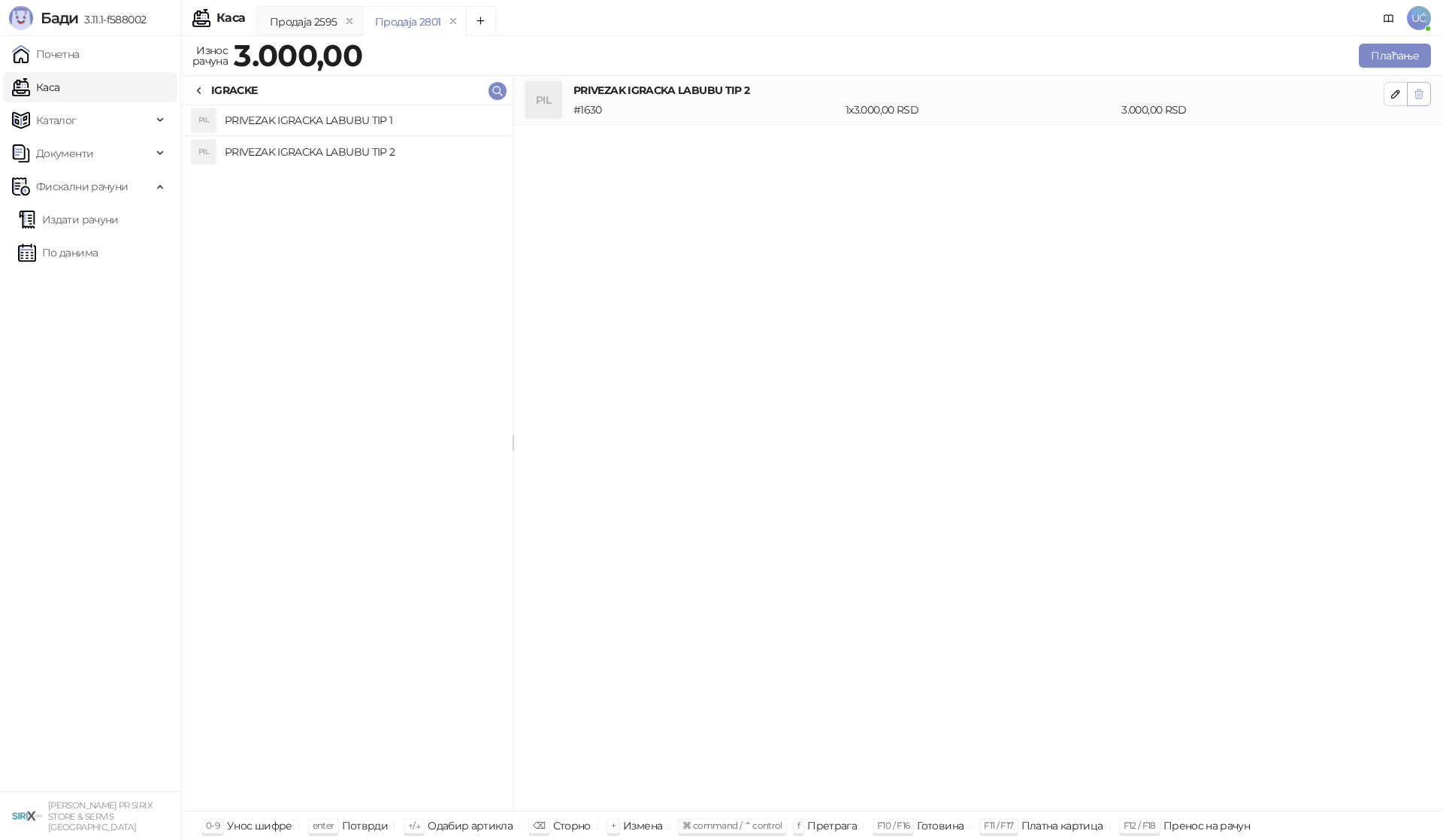
click at [1419, 94] on icon "button" at bounding box center [1419, 94] width 12 height 12
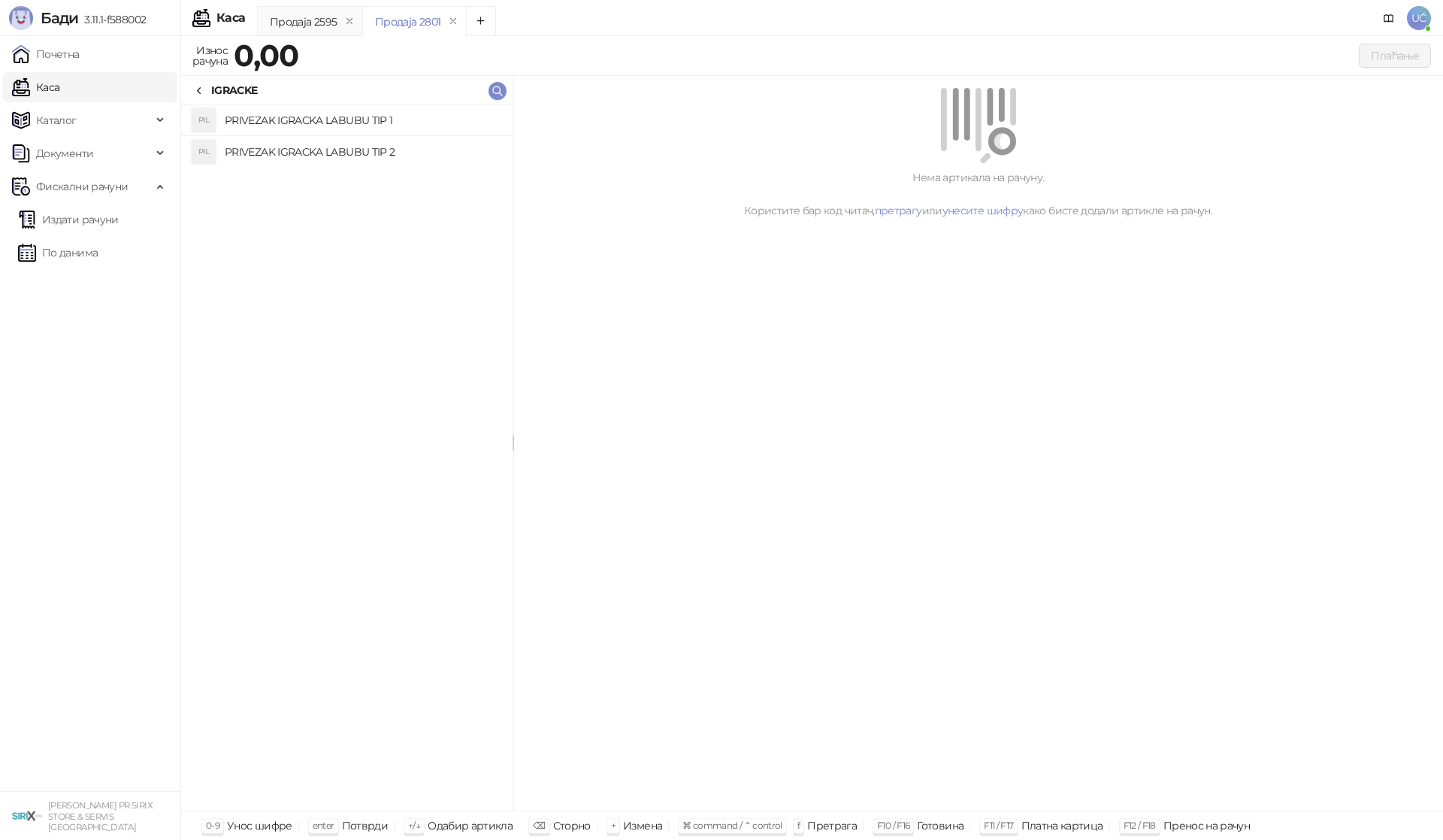
click at [269, 127] on h4 "PRIVEZAK IGRACKA LABUBU TIP 1" at bounding box center [363, 121] width 276 height 24
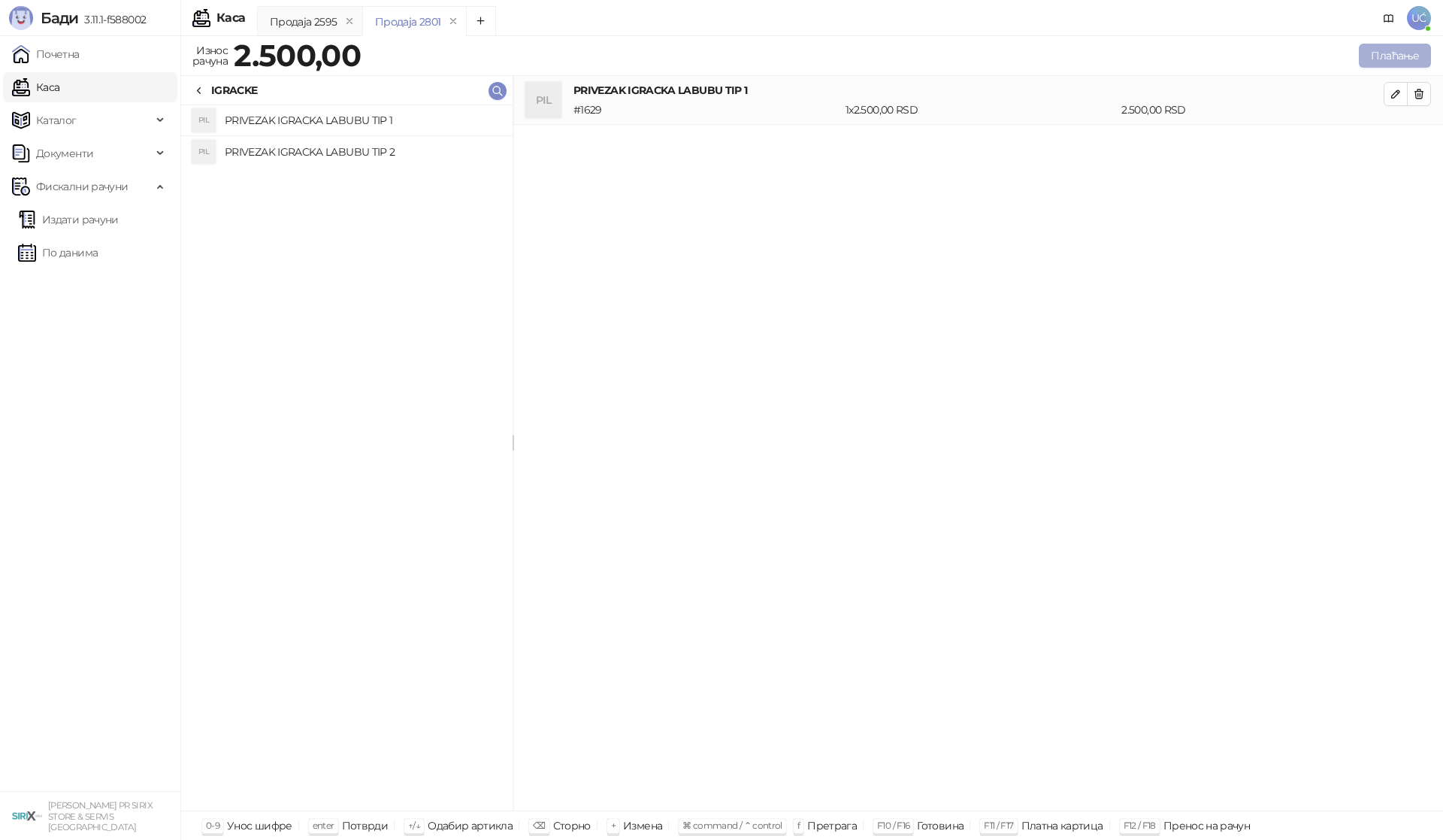
click at [1395, 62] on button "Плаћање" at bounding box center [1395, 56] width 72 height 24
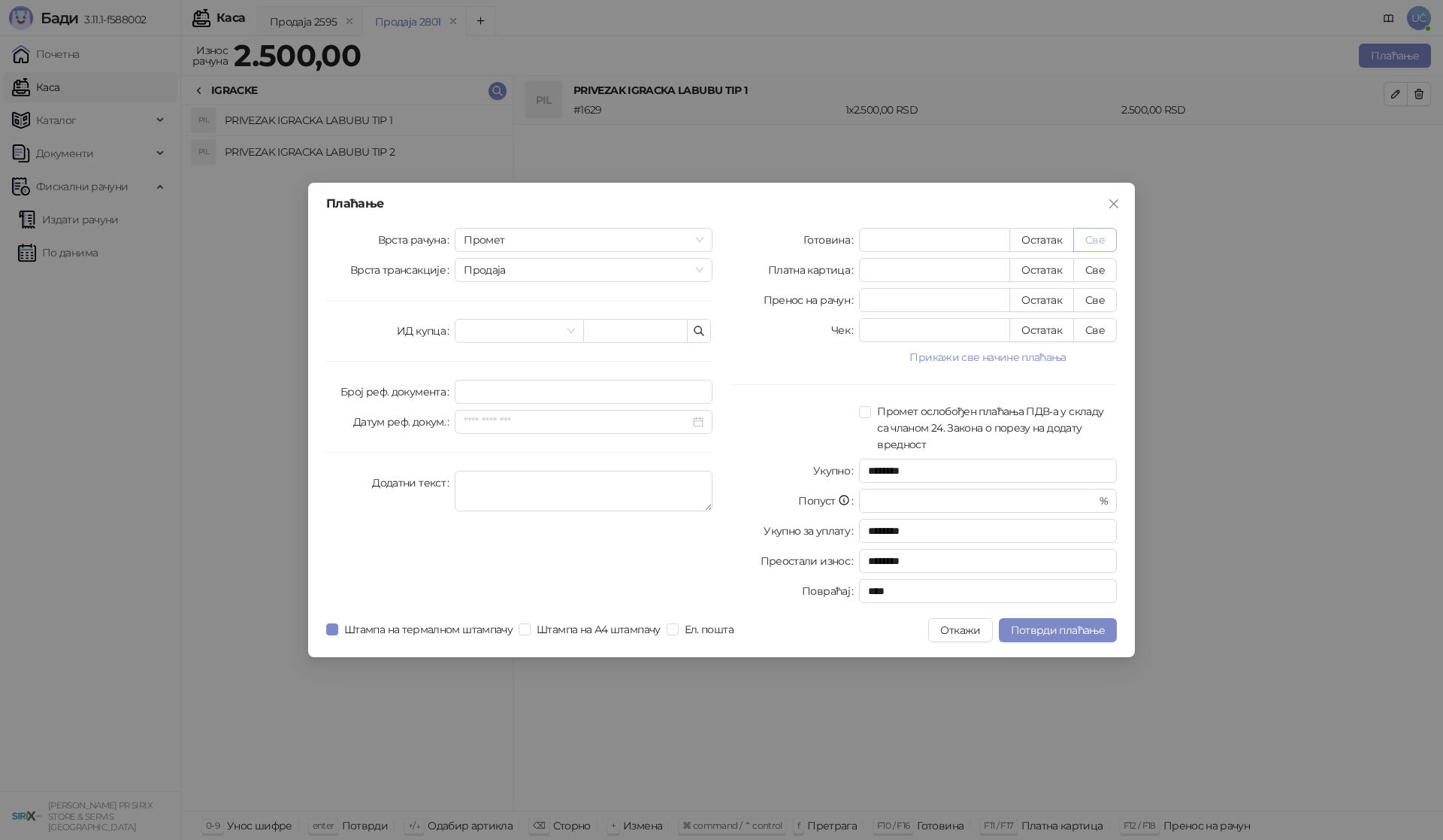
click at [1101, 233] on button "Све" at bounding box center [1095, 240] width 44 height 24
type input "****"
click at [1085, 634] on span "Потврди плаћање" at bounding box center [1058, 630] width 94 height 14
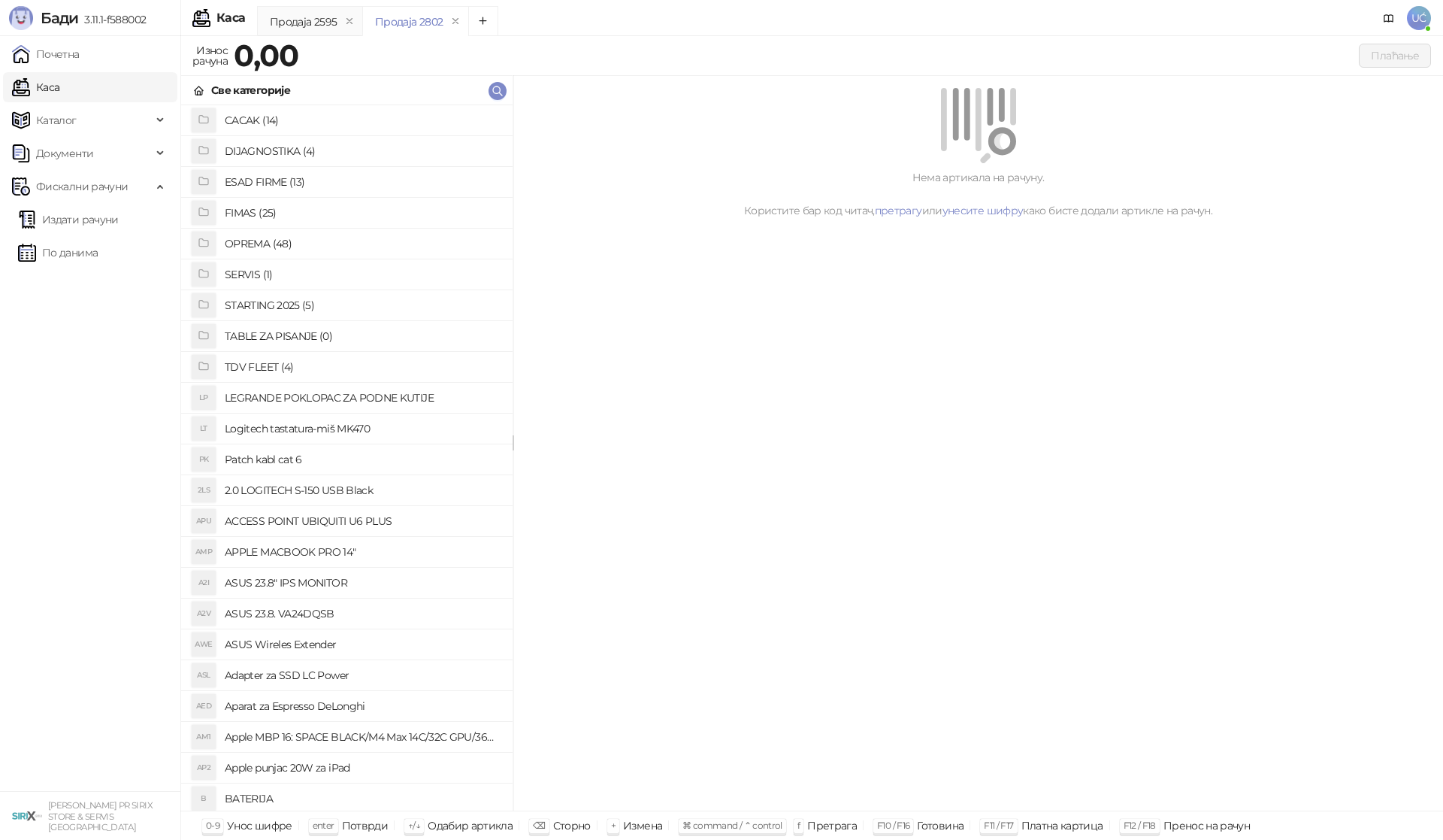
click at [259, 236] on h4 "OPREMA (48)" at bounding box center [363, 244] width 276 height 24
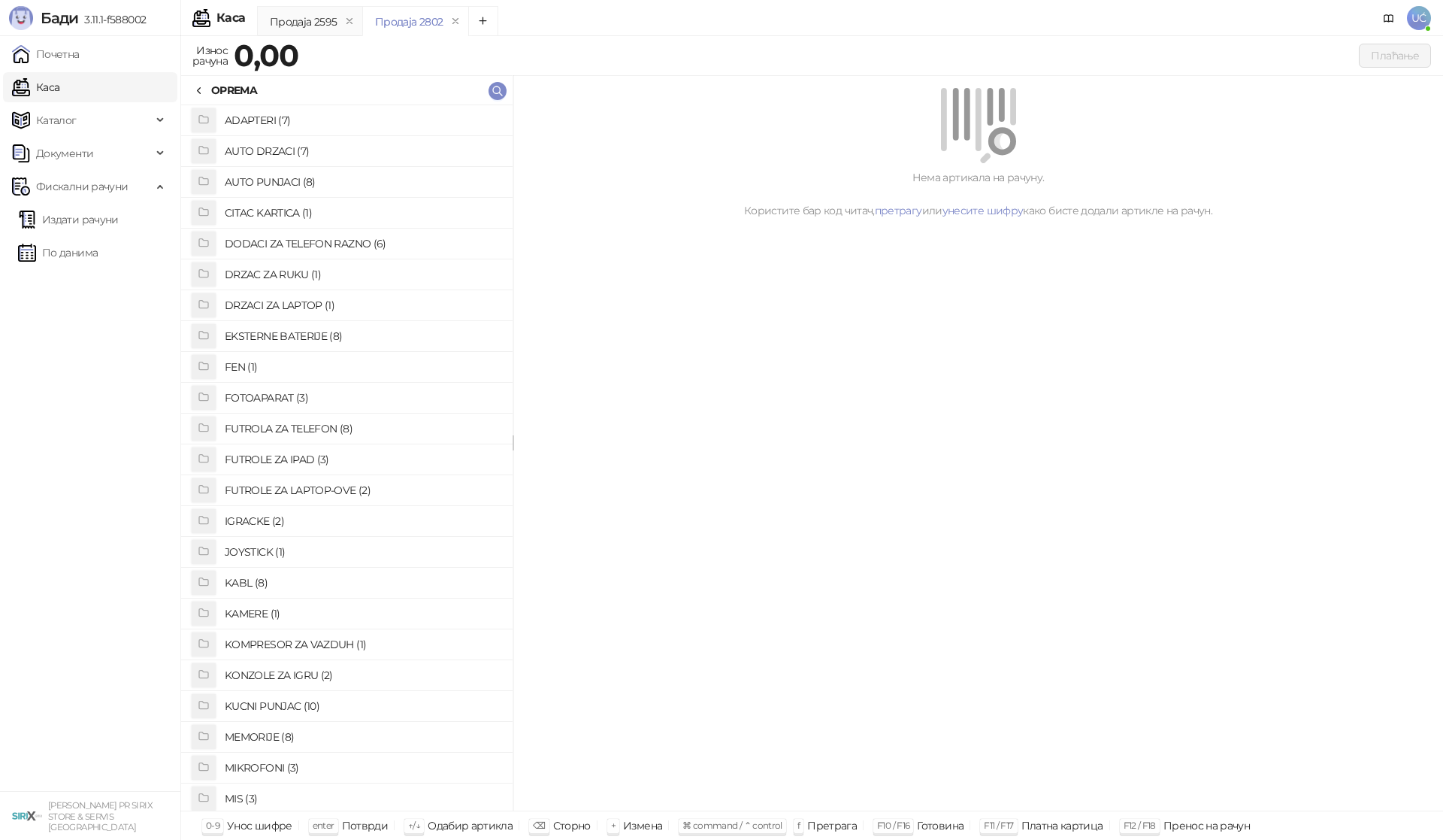
scroll to position [75, 0]
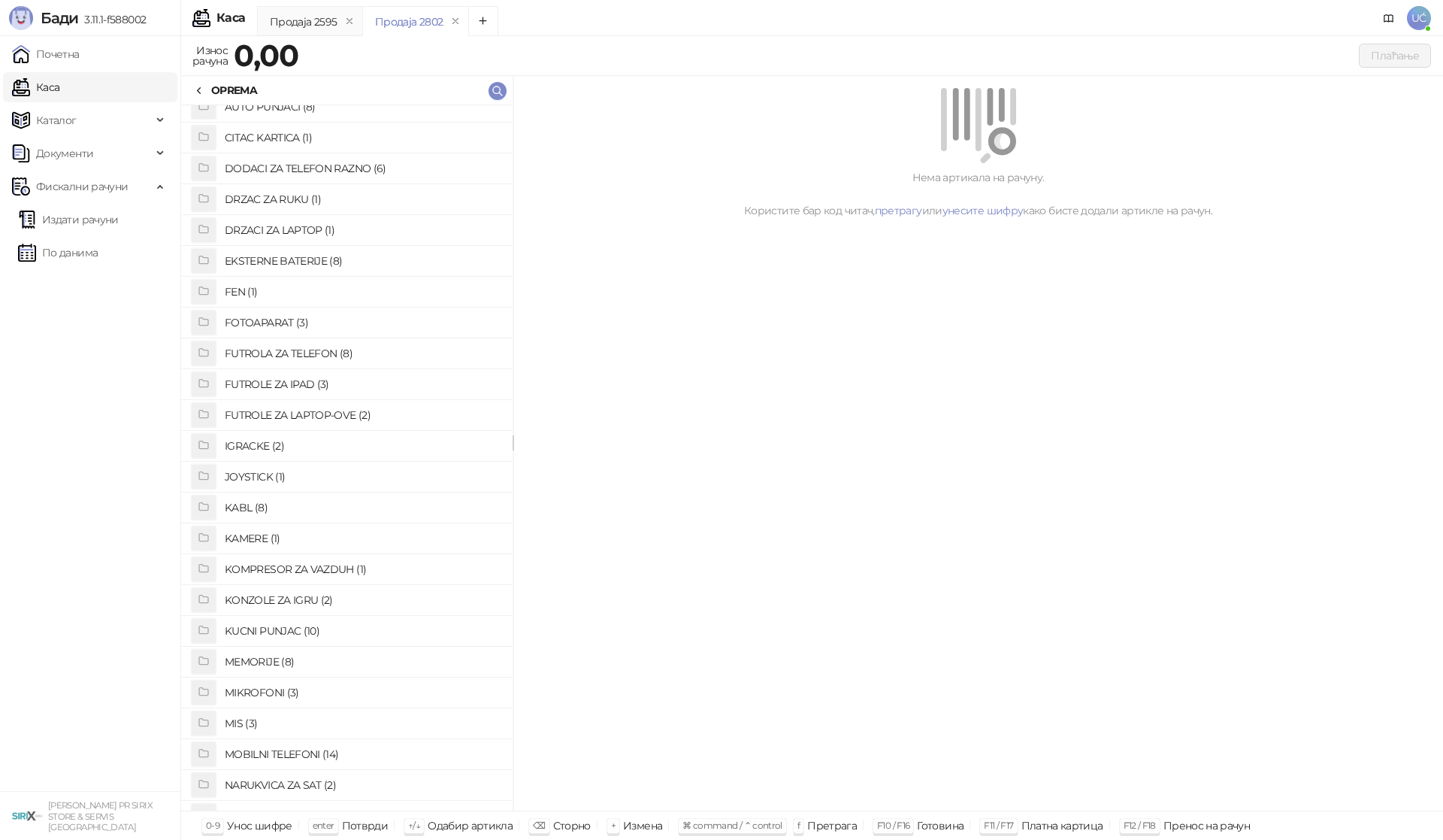
click at [282, 448] on h4 "IGRACKE (2)" at bounding box center [363, 446] width 276 height 24
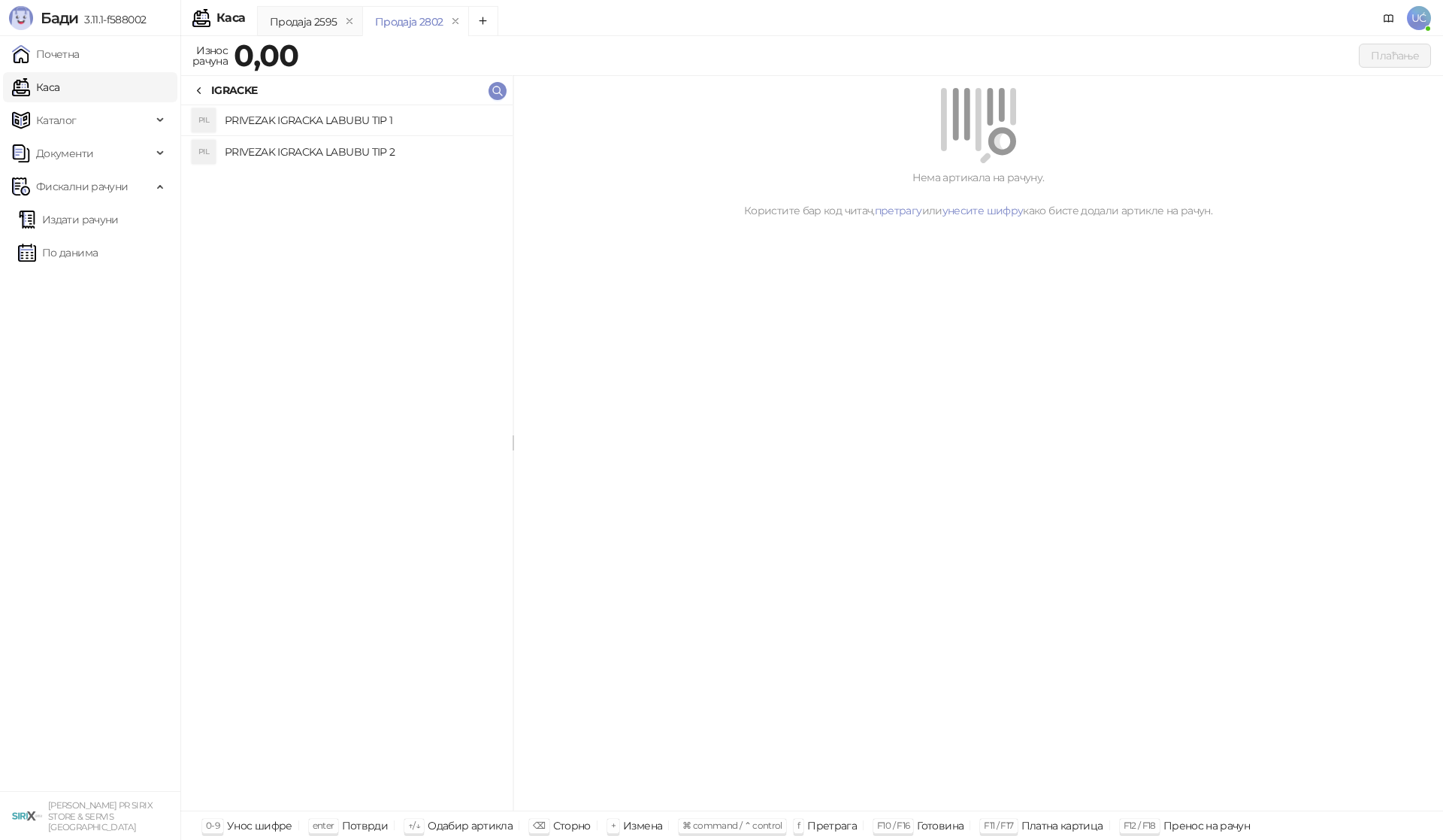
click at [59, 81] on link "Каса" at bounding box center [35, 86] width 47 height 30
click at [70, 55] on link "Почетна" at bounding box center [45, 54] width 68 height 30
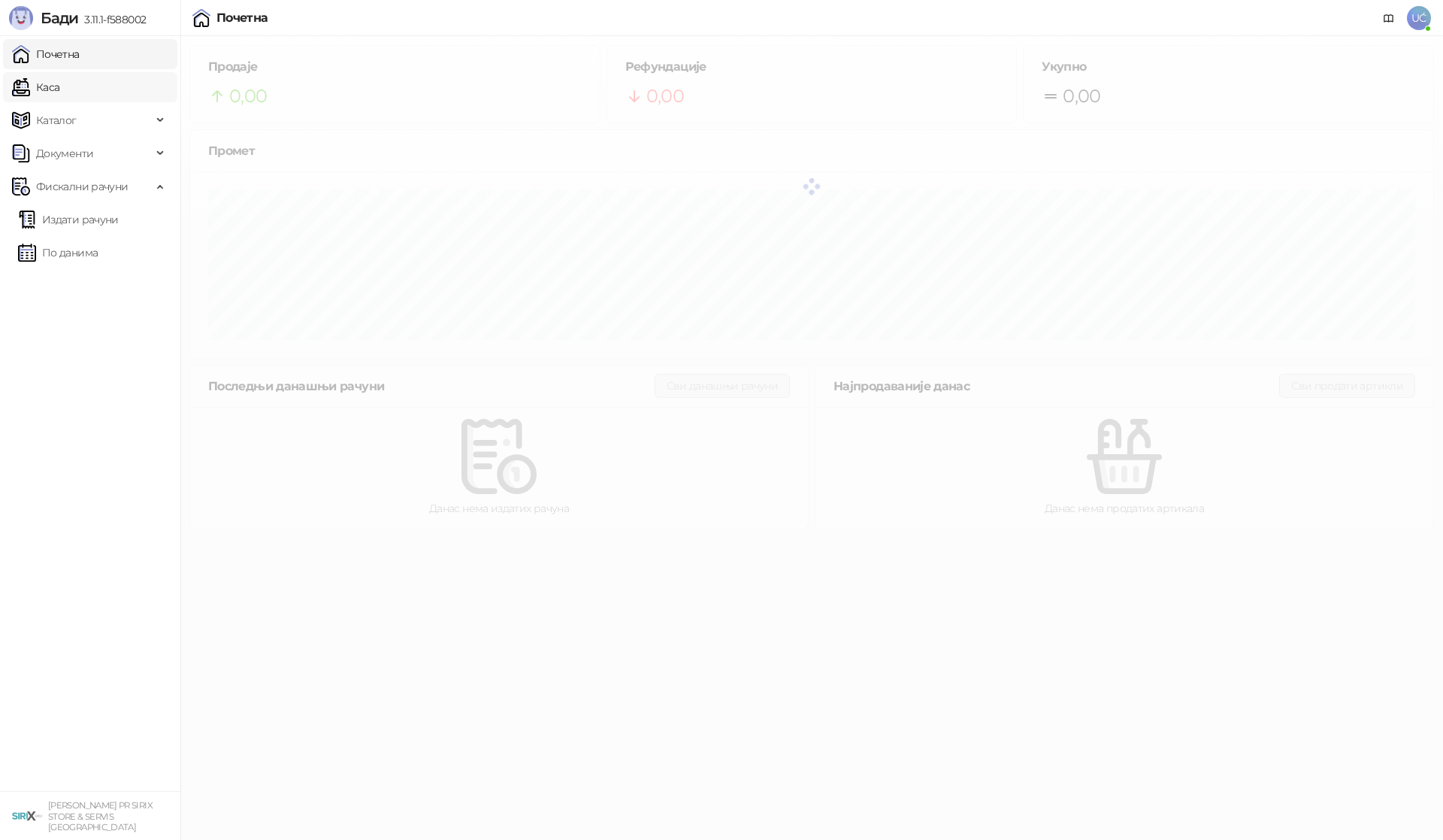
click at [59, 92] on link "Каса" at bounding box center [35, 86] width 47 height 30
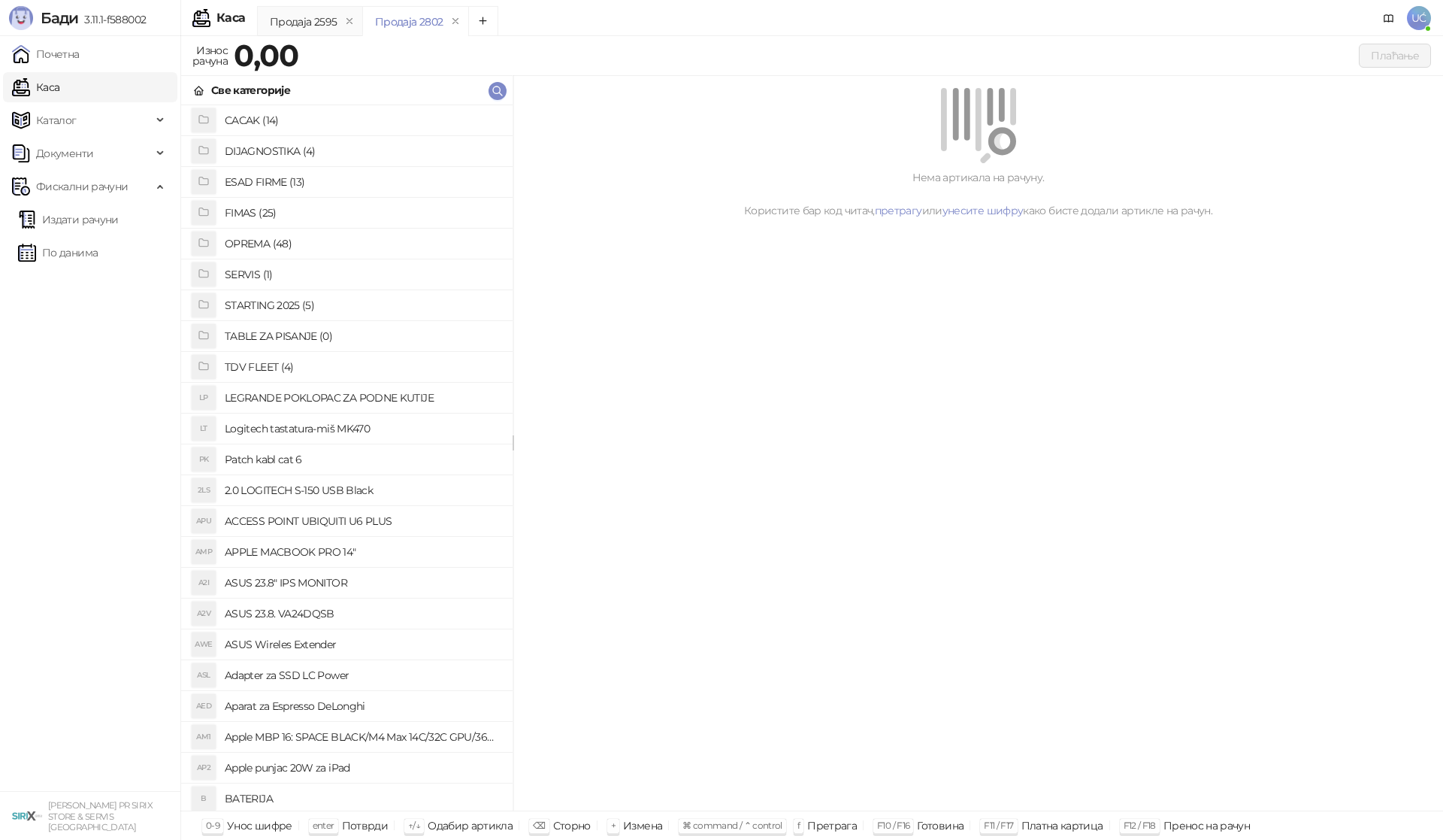
click at [283, 240] on h4 "OPREMA (48)" at bounding box center [363, 244] width 276 height 24
